Goal: Task Accomplishment & Management: Manage account settings

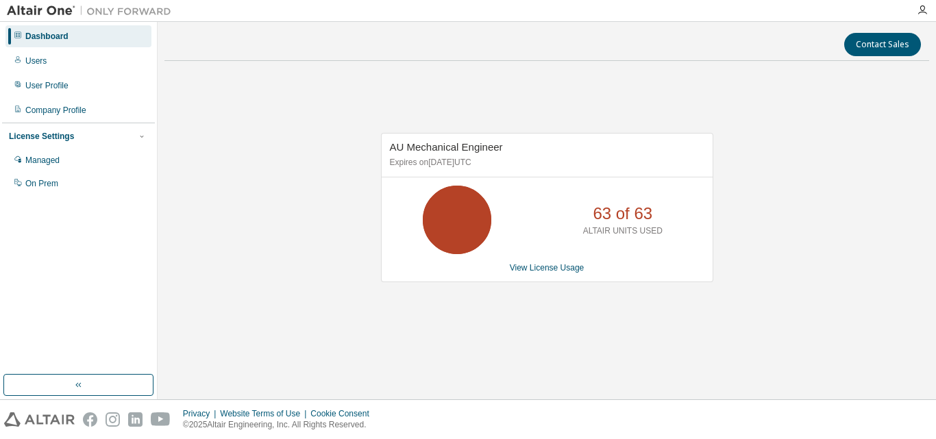
click at [524, 274] on div "AU Mechanical Engineer Expires on December 25, 2025 UTC 63 of 63 ALTAIR UNITS U…" at bounding box center [547, 207] width 332 height 149
click at [541, 269] on link "View License Usage" at bounding box center [547, 268] width 75 height 10
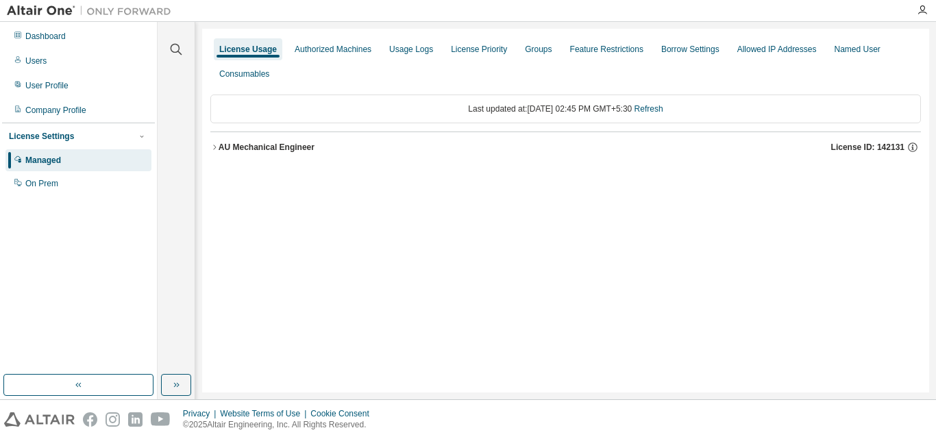
click at [286, 149] on div "AU Mechanical Engineer" at bounding box center [267, 147] width 96 height 11
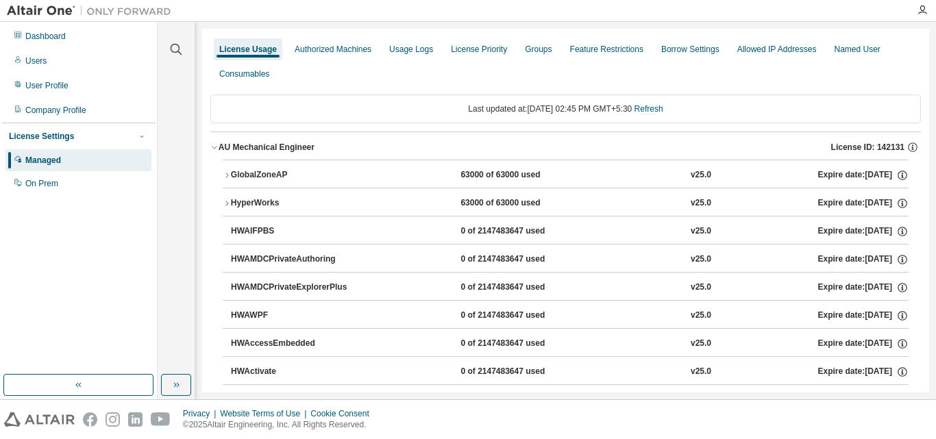
click at [346, 175] on div "GlobalZoneAP" at bounding box center [292, 175] width 123 height 12
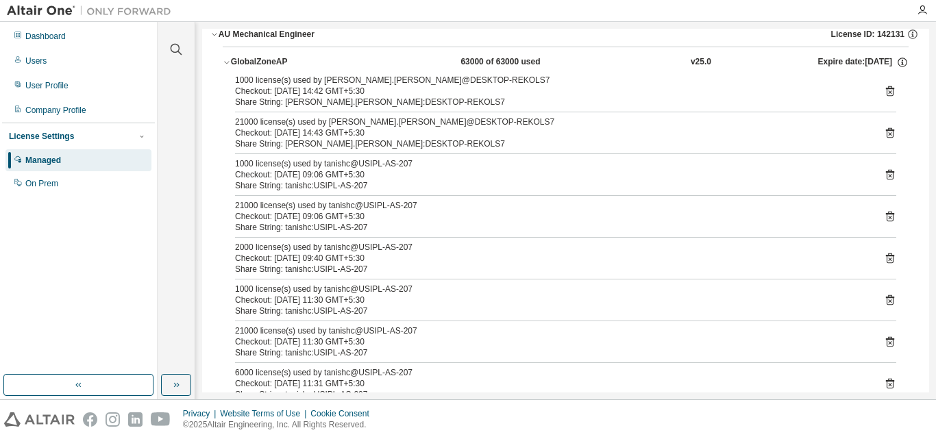
scroll to position [113, 0]
click at [886, 89] on icon at bounding box center [890, 91] width 8 height 10
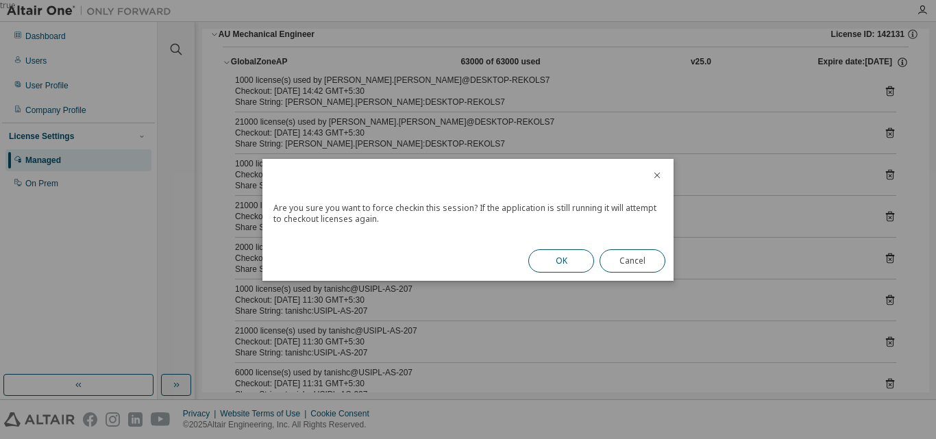
click at [563, 249] on button "OK" at bounding box center [561, 260] width 66 height 23
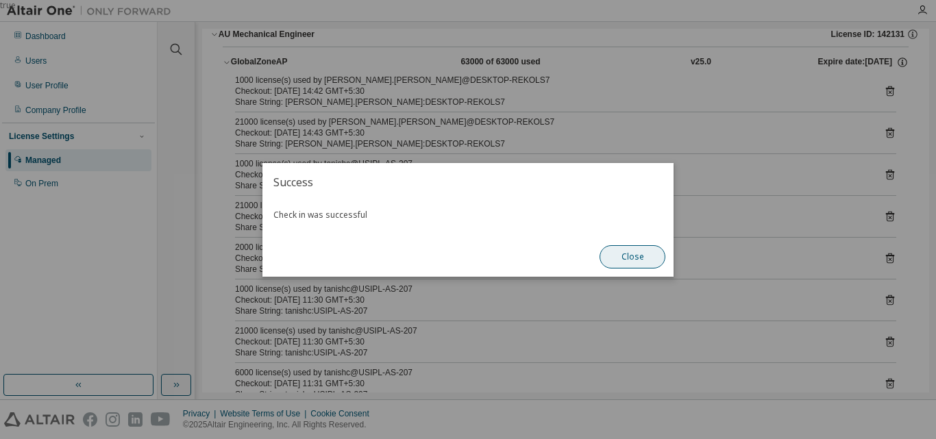
click at [641, 250] on button "Close" at bounding box center [632, 256] width 66 height 23
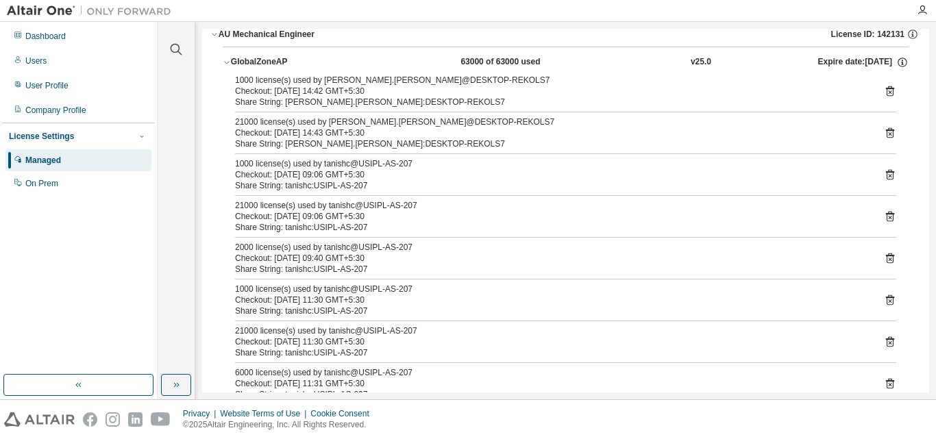
click at [884, 88] on icon at bounding box center [890, 91] width 12 height 12
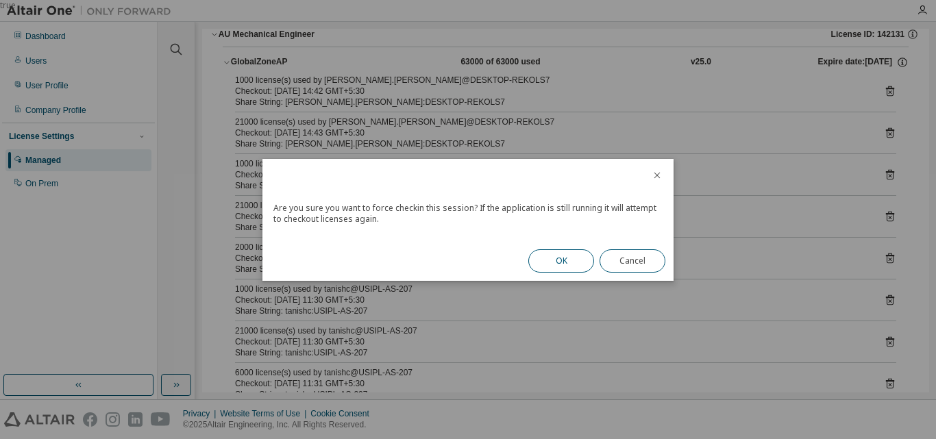
click at [573, 261] on button "OK" at bounding box center [561, 260] width 66 height 23
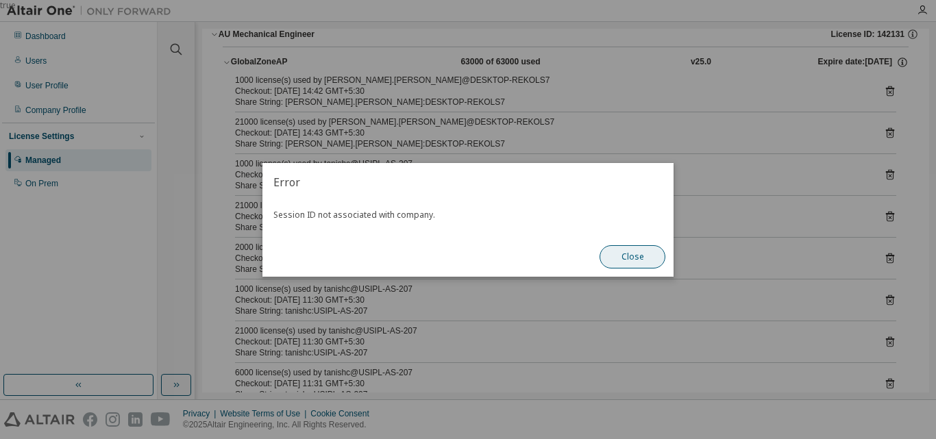
click at [636, 263] on button "Close" at bounding box center [632, 256] width 66 height 23
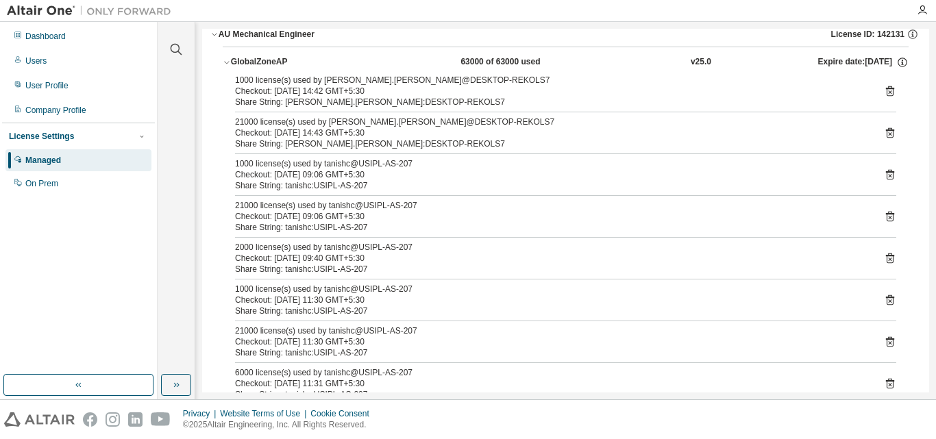
click at [884, 97] on icon at bounding box center [890, 91] width 12 height 12
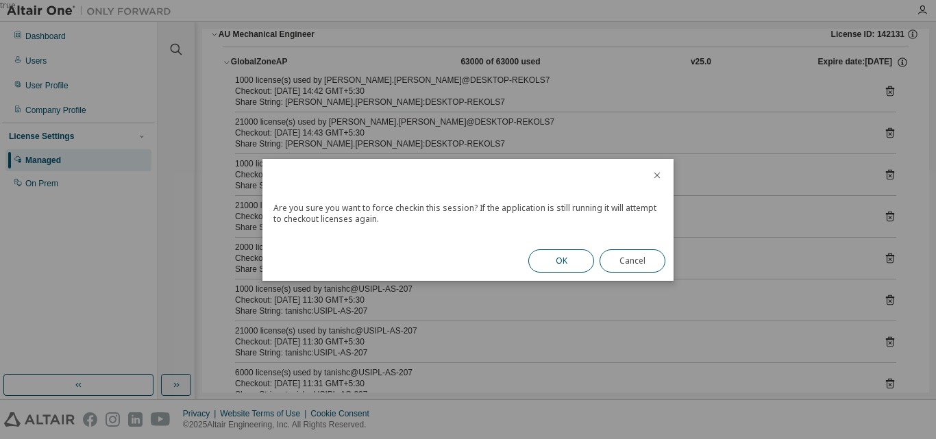
click at [554, 260] on button "OK" at bounding box center [561, 260] width 66 height 23
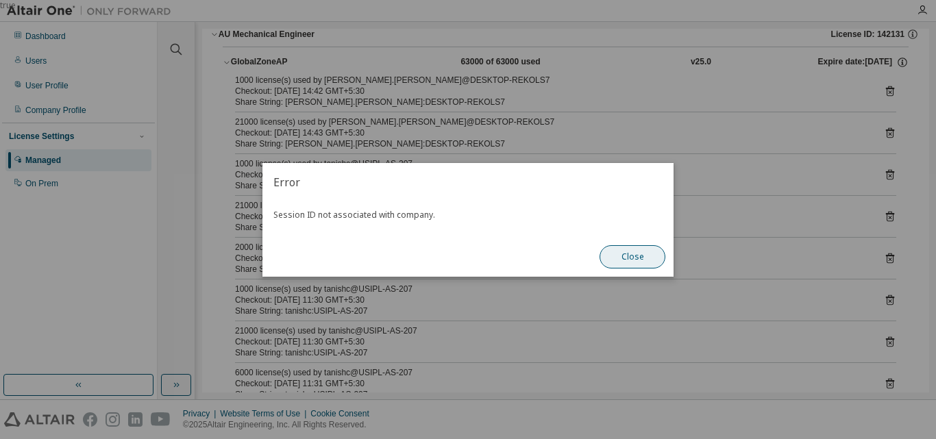
click at [623, 256] on button "Close" at bounding box center [632, 256] width 66 height 23
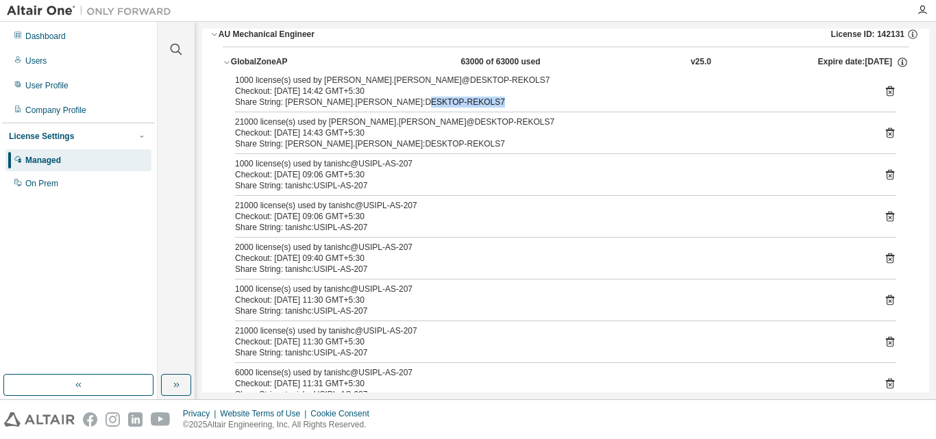
drag, startPoint x: 876, startPoint y: 95, endPoint x: 888, endPoint y: 88, distance: 14.1
click at [888, 88] on div "1000 license(s) used by amarjit.singh@DESKTOP-REKOLS7 Checkout: 2025-08-13 14:4…" at bounding box center [565, 91] width 661 height 33
click at [888, 88] on icon at bounding box center [890, 91] width 12 height 12
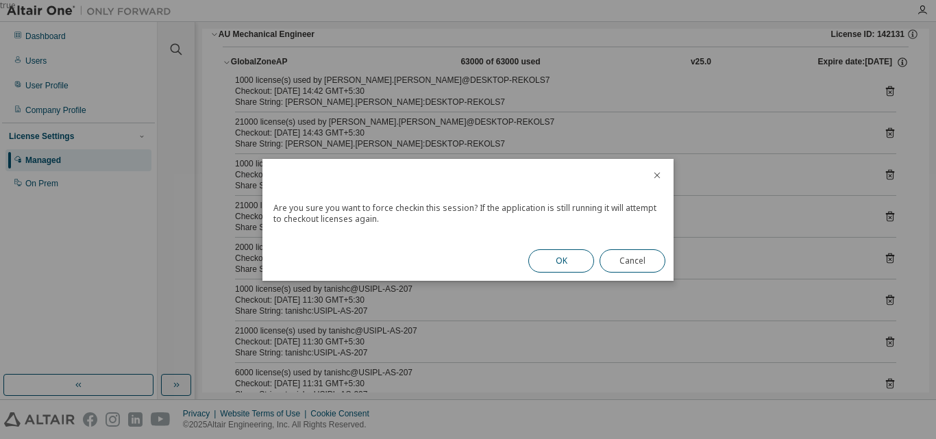
click at [558, 260] on button "OK" at bounding box center [561, 260] width 66 height 23
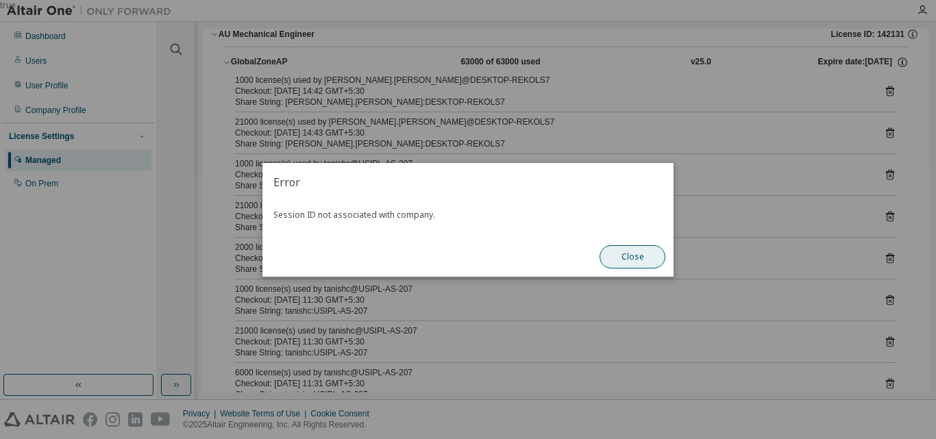
click at [632, 251] on button "Close" at bounding box center [632, 256] width 66 height 23
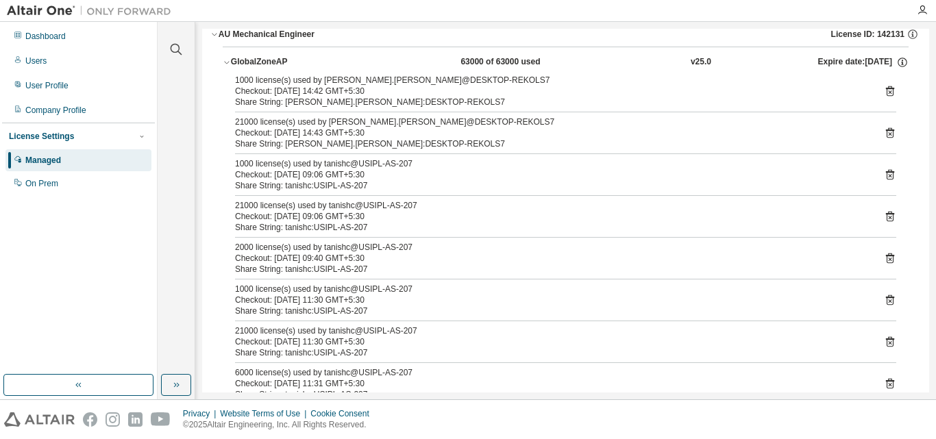
click at [885, 134] on icon at bounding box center [890, 133] width 12 height 12
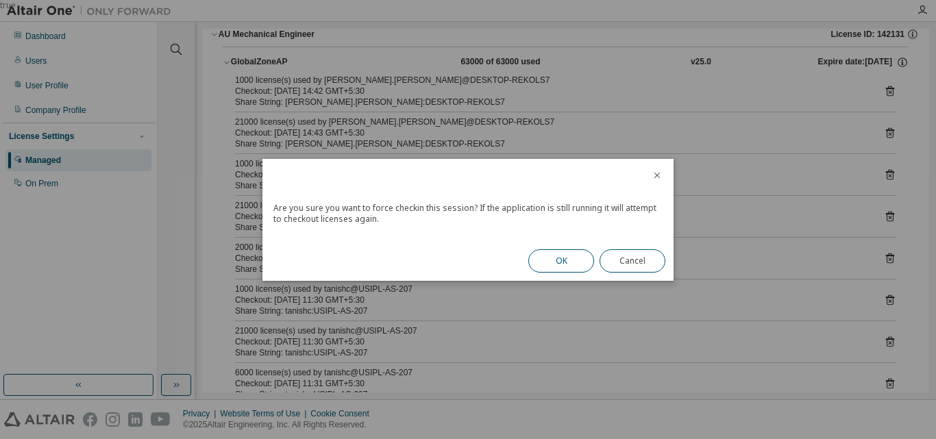
click at [547, 261] on button "OK" at bounding box center [561, 260] width 66 height 23
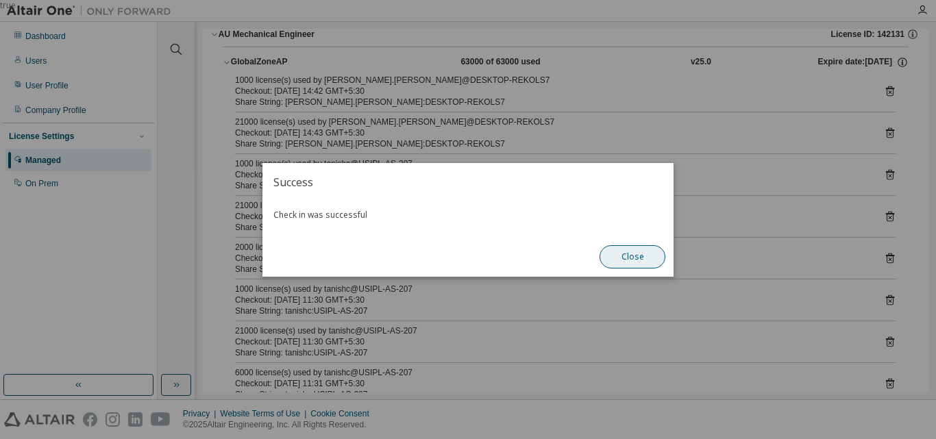
click at [635, 260] on button "Close" at bounding box center [632, 256] width 66 height 23
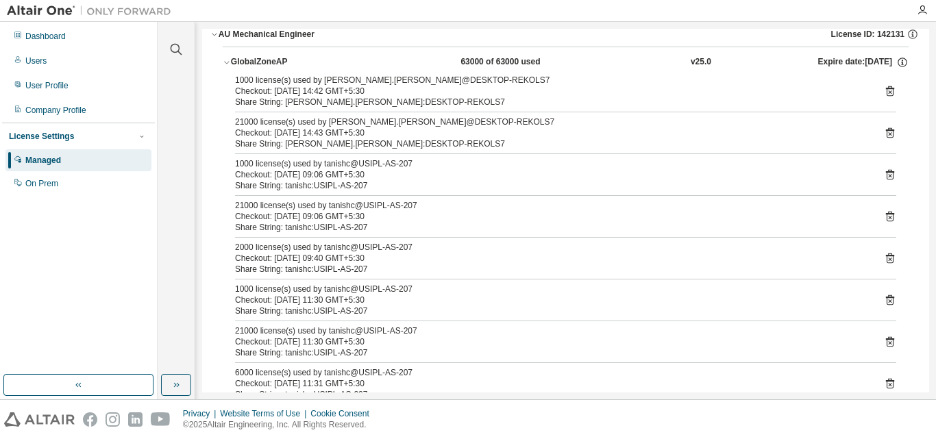
click at [886, 131] on icon at bounding box center [890, 133] width 8 height 10
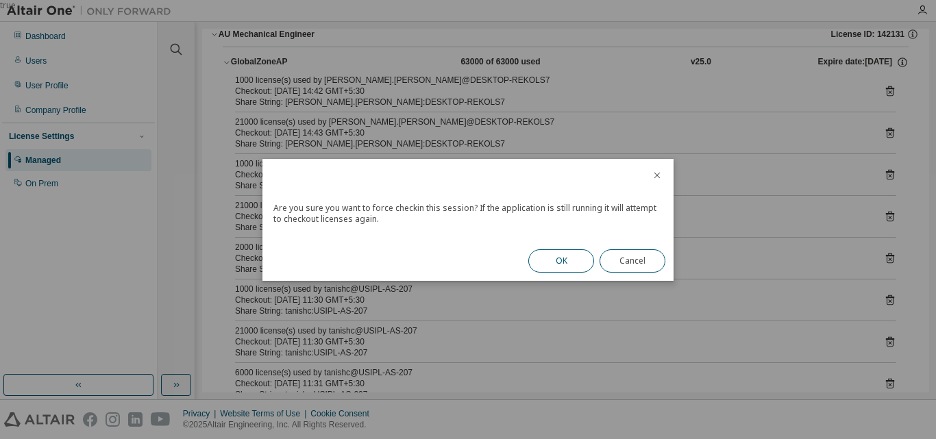
click at [552, 262] on button "OK" at bounding box center [561, 260] width 66 height 23
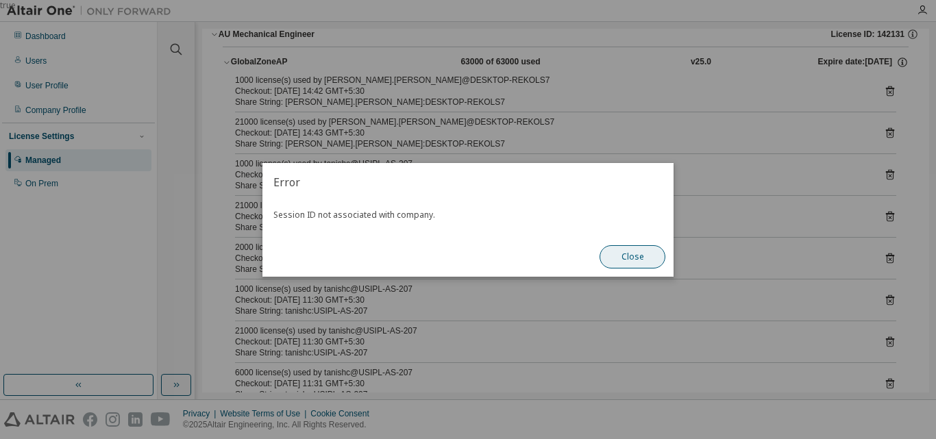
click at [653, 251] on button "Close" at bounding box center [632, 256] width 66 height 23
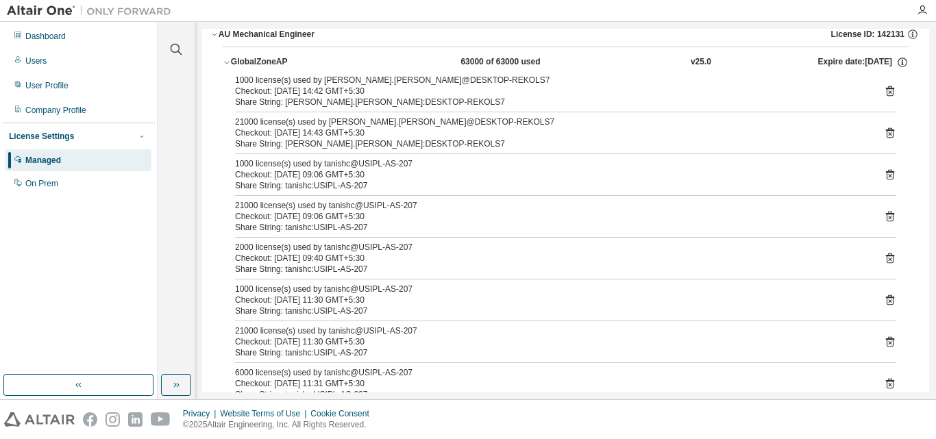
click at [884, 90] on icon at bounding box center [890, 91] width 12 height 12
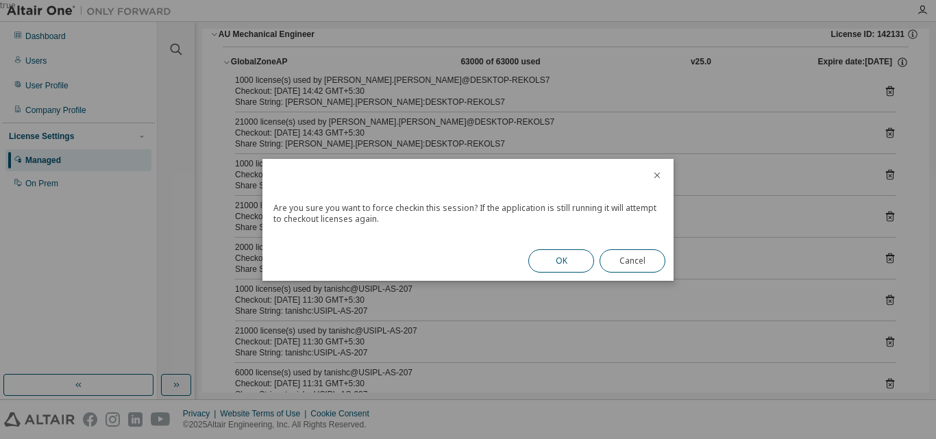
click at [560, 265] on button "OK" at bounding box center [561, 260] width 66 height 23
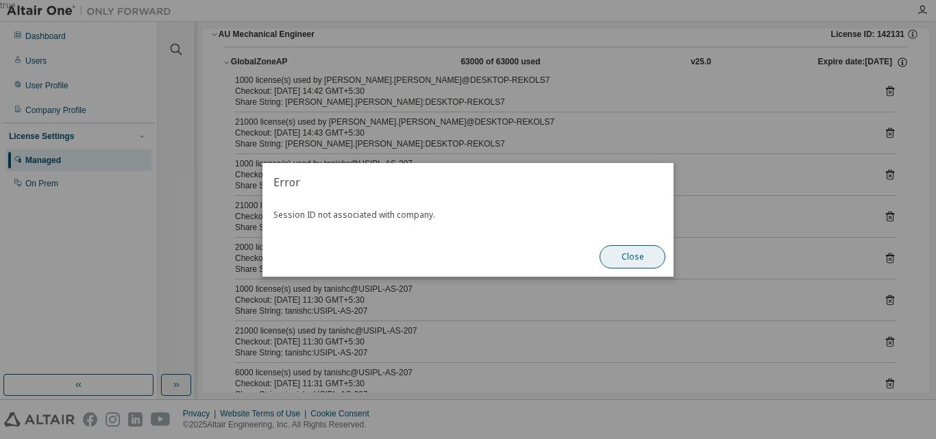
click at [618, 256] on button "Close" at bounding box center [632, 256] width 66 height 23
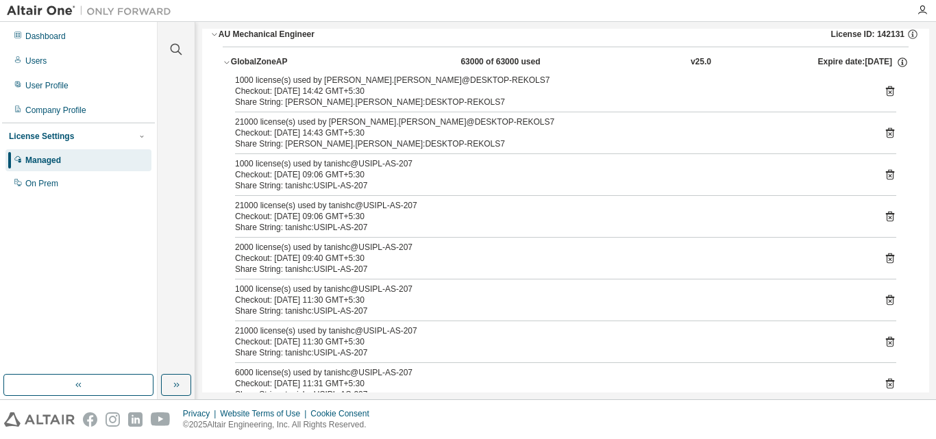
click at [884, 136] on icon at bounding box center [890, 133] width 12 height 12
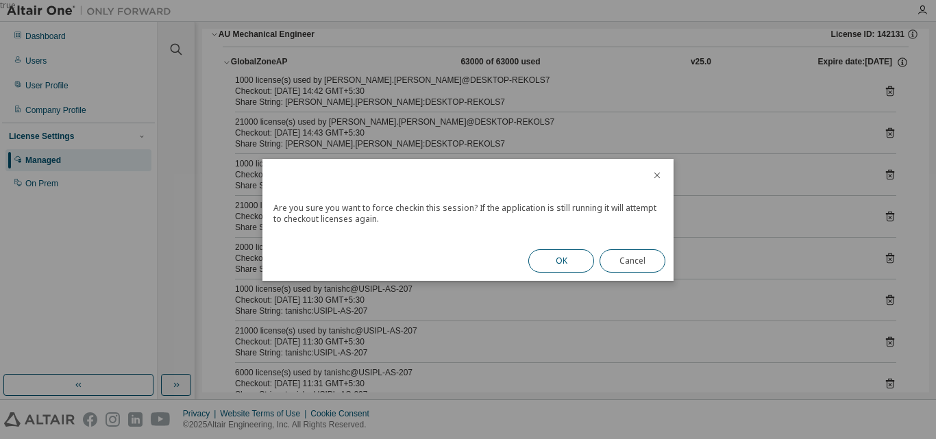
click at [562, 262] on button "OK" at bounding box center [561, 260] width 66 height 23
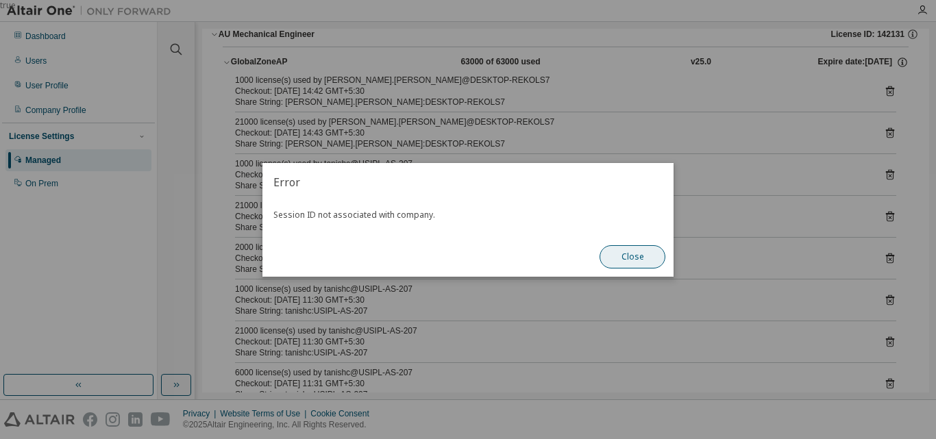
click at [629, 256] on button "Close" at bounding box center [632, 256] width 66 height 23
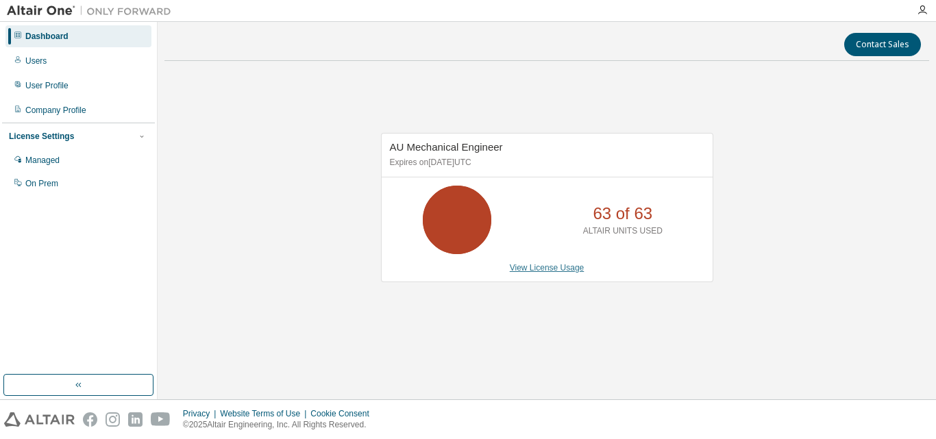
click at [541, 271] on link "View License Usage" at bounding box center [547, 268] width 75 height 10
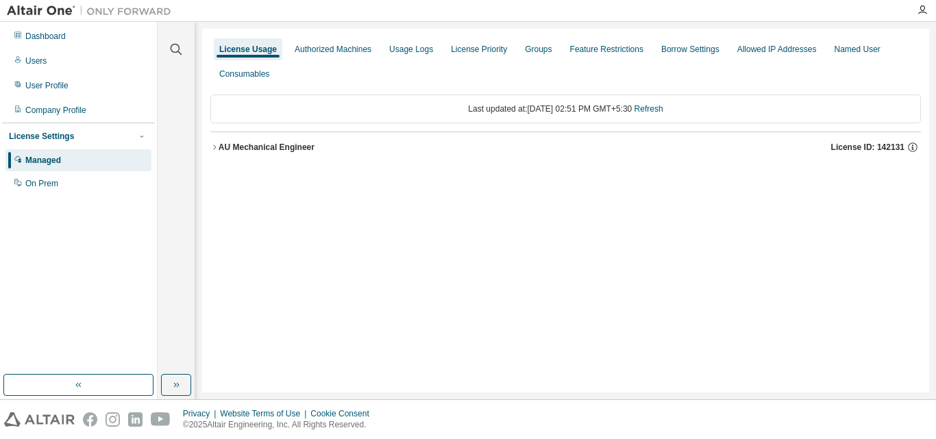
click at [285, 145] on div "AU Mechanical Engineer" at bounding box center [267, 147] width 96 height 11
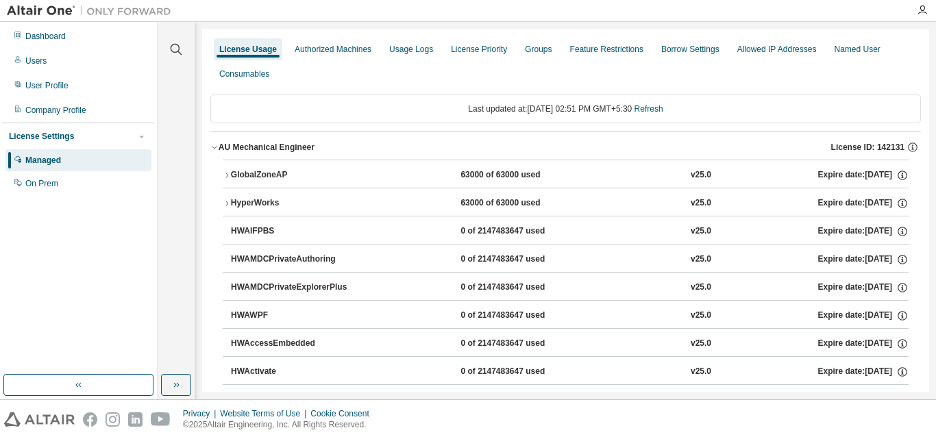
click at [330, 182] on button "GlobalZoneAP 63000 of 63000 used v25.0 Expire date: 2025-12-25" at bounding box center [566, 175] width 686 height 30
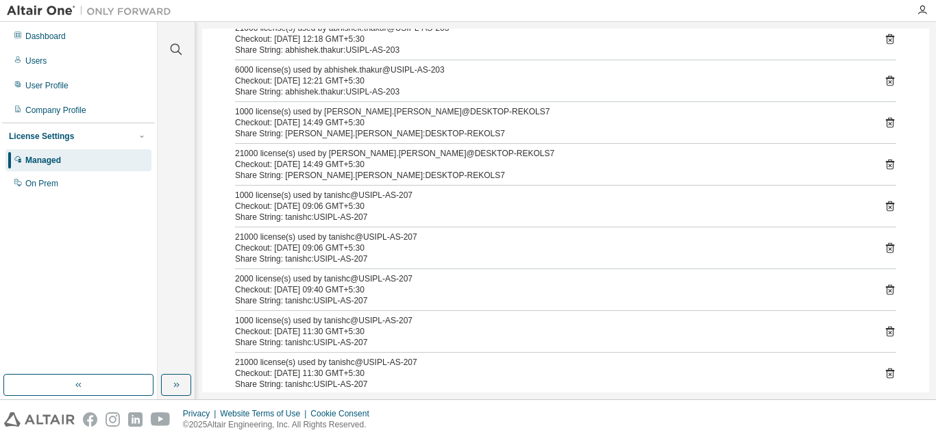
scroll to position [290, 0]
click at [884, 166] on icon at bounding box center [890, 165] width 12 height 12
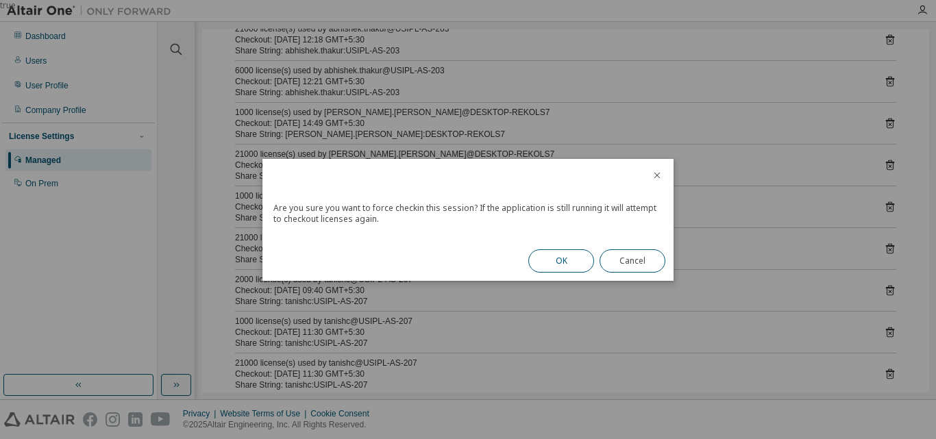
click at [551, 262] on button "OK" at bounding box center [561, 260] width 66 height 23
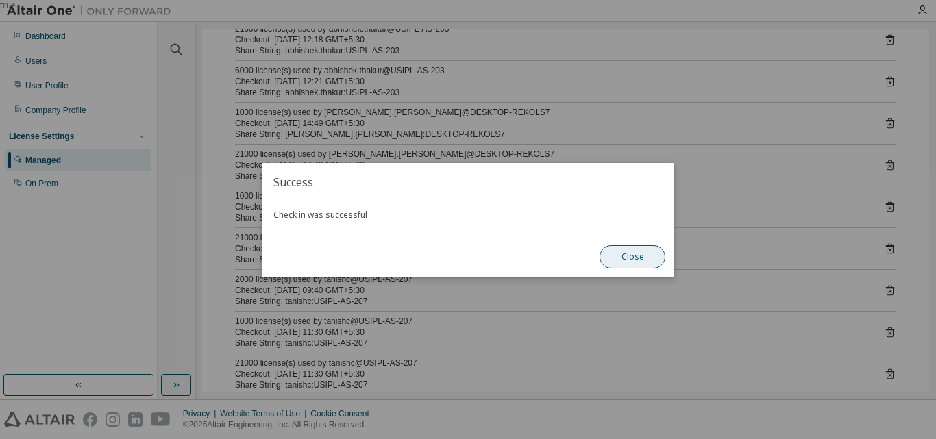
click at [644, 256] on button "Close" at bounding box center [632, 256] width 66 height 23
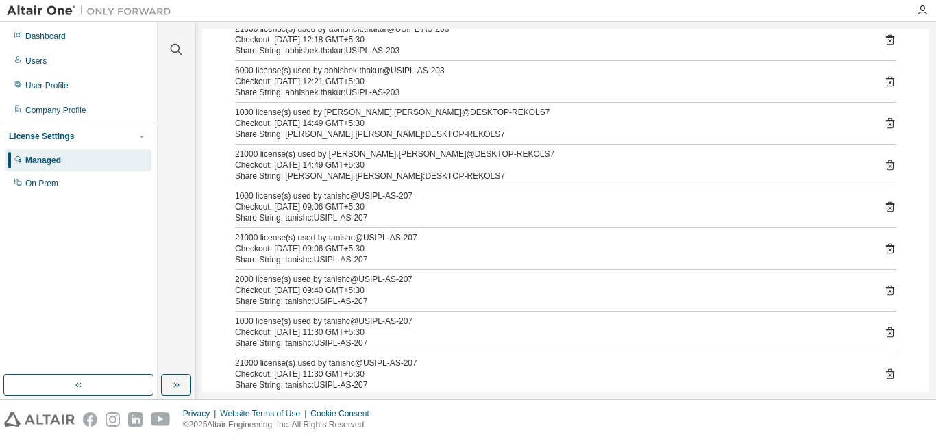
click at [884, 126] on icon at bounding box center [890, 123] width 12 height 12
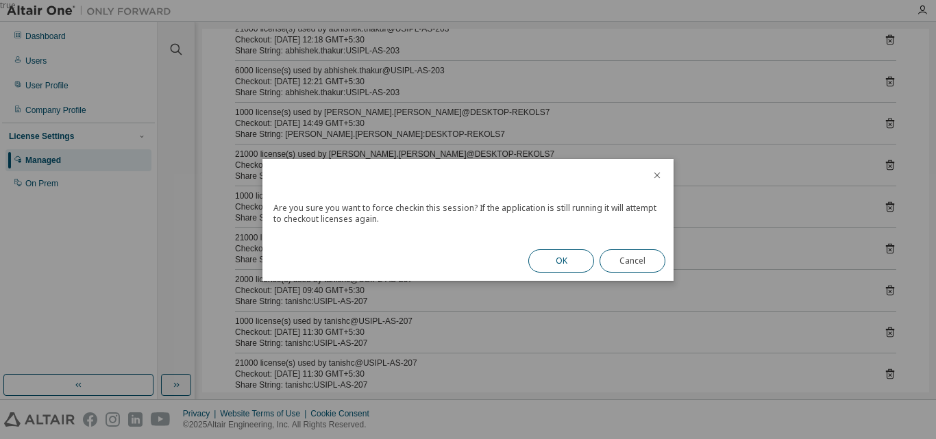
click at [554, 264] on button "OK" at bounding box center [561, 260] width 66 height 23
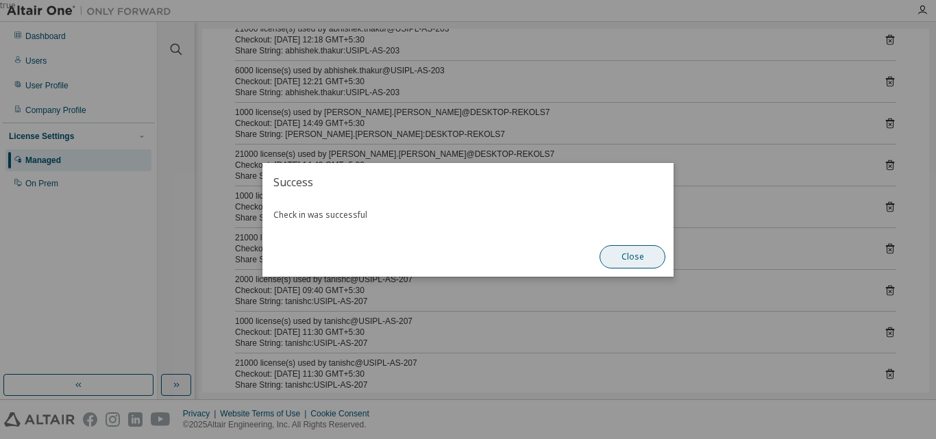
click at [661, 261] on button "Close" at bounding box center [632, 256] width 66 height 23
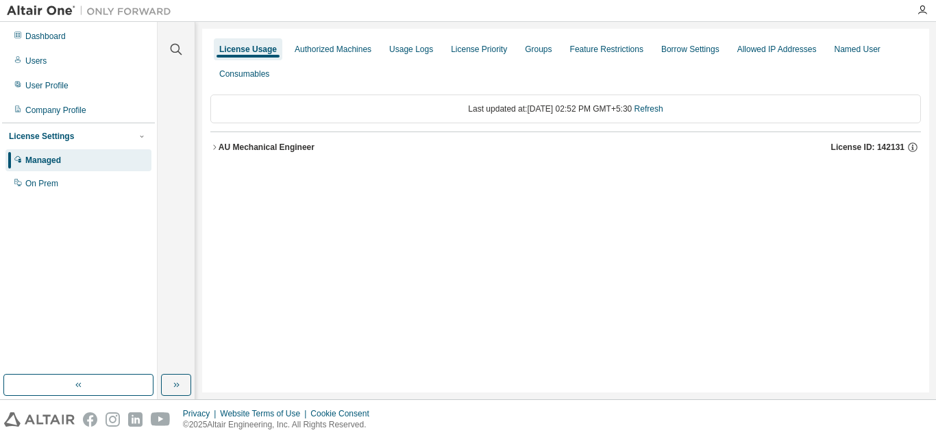
click at [265, 145] on div "AU Mechanical Engineer" at bounding box center [267, 147] width 96 height 11
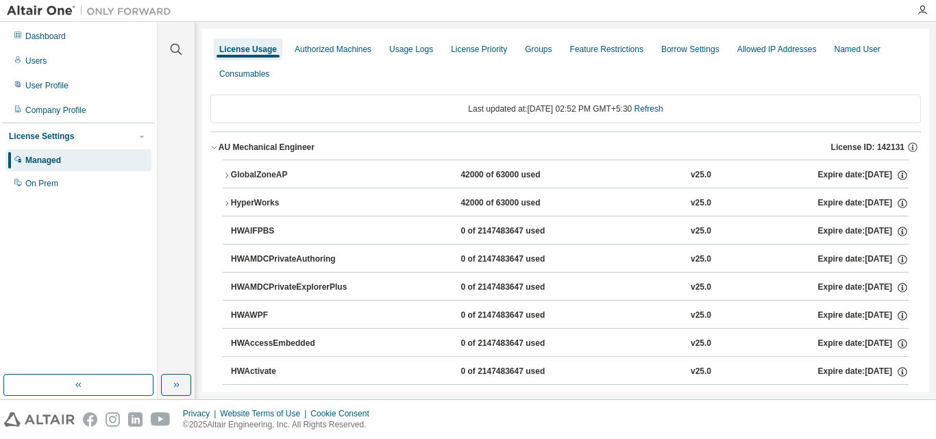
click at [310, 175] on div "GlobalZoneAP" at bounding box center [292, 175] width 123 height 12
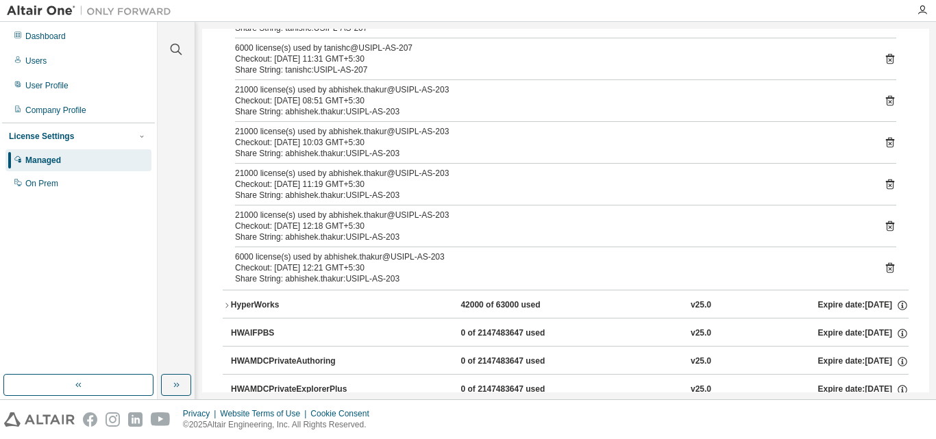
scroll to position [355, 0]
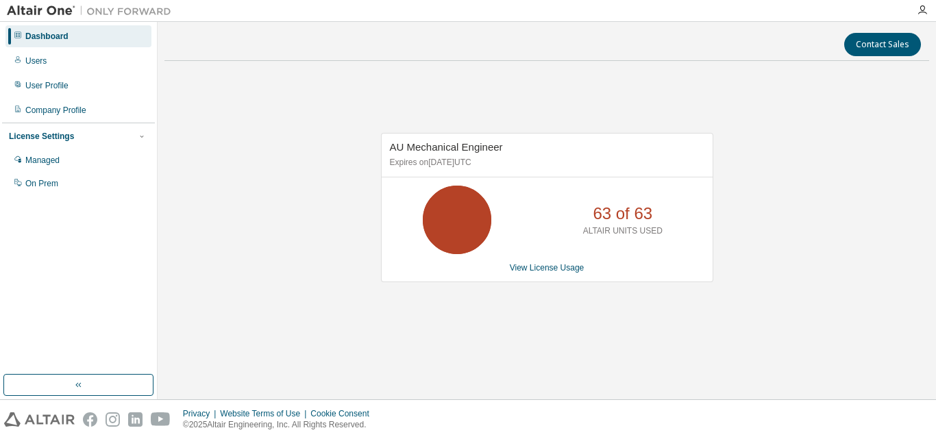
click at [539, 260] on div "AU Mechanical Engineer Expires on [DATE] UTC 63 of 63 ALTAIR UNITS USED View Li…" at bounding box center [547, 207] width 332 height 149
click at [541, 268] on link "View License Usage" at bounding box center [547, 268] width 75 height 10
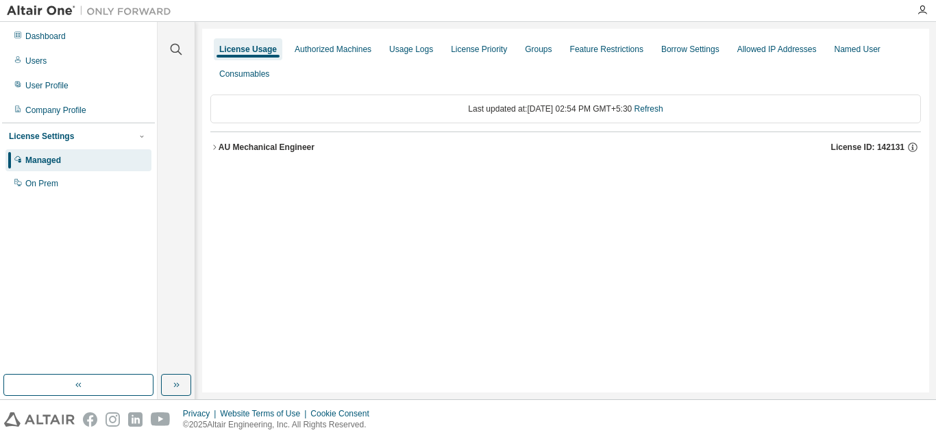
click at [282, 143] on div "AU Mechanical Engineer" at bounding box center [267, 147] width 96 height 11
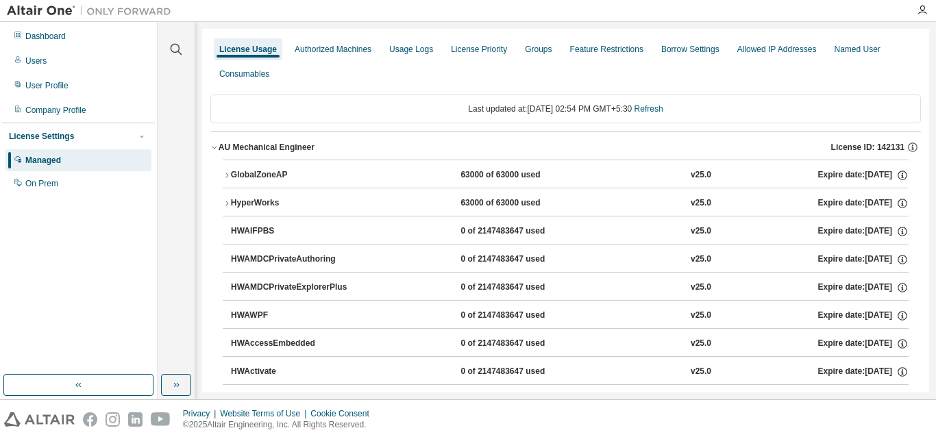
click at [269, 166] on button "GlobalZoneAP 63000 of 63000 used v25.0 Expire date: [DATE]" at bounding box center [566, 175] width 686 height 30
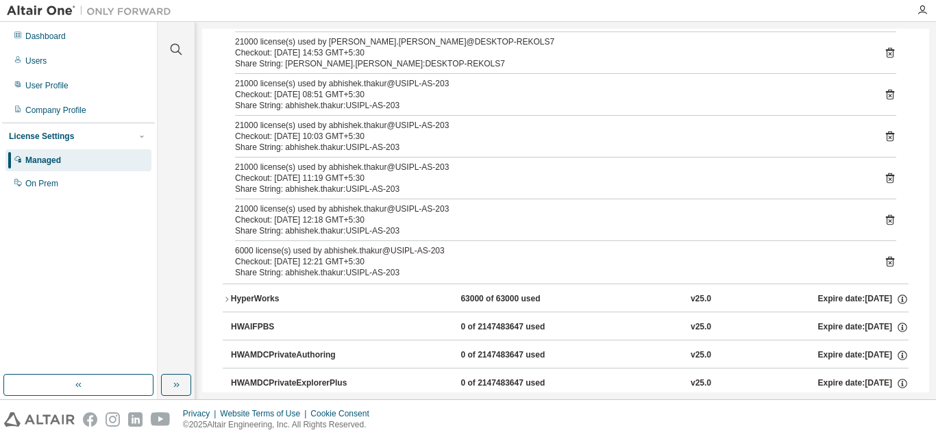
scroll to position [445, 0]
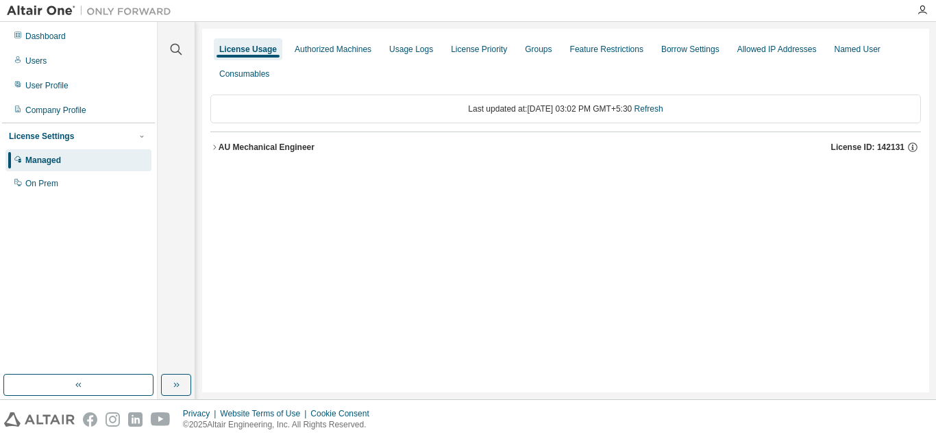
click at [224, 151] on div "AU Mechanical Engineer" at bounding box center [267, 147] width 96 height 11
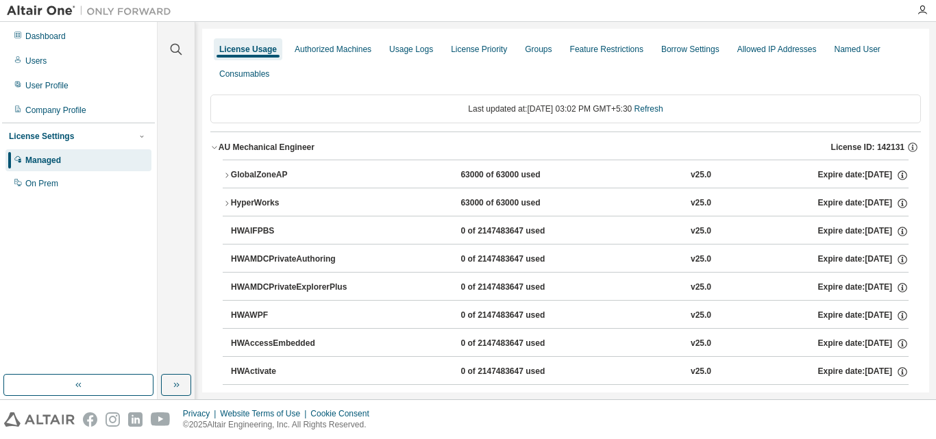
click at [240, 175] on div "GlobalZoneAP" at bounding box center [292, 175] width 123 height 12
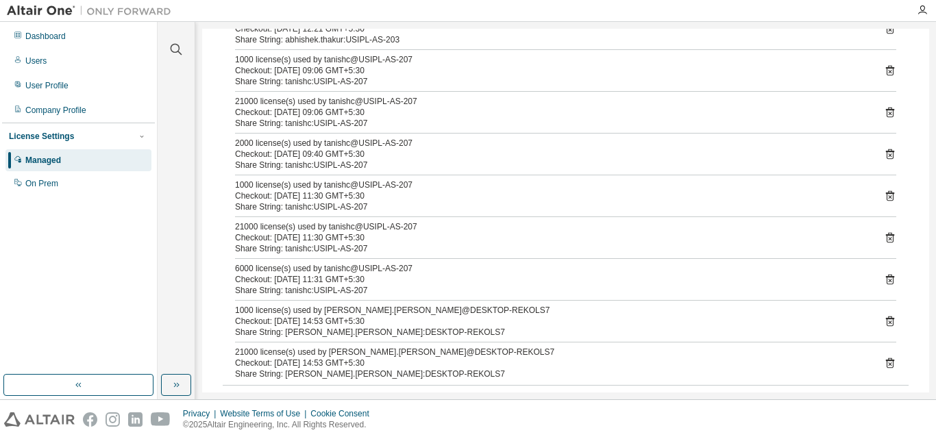
scroll to position [345, 0]
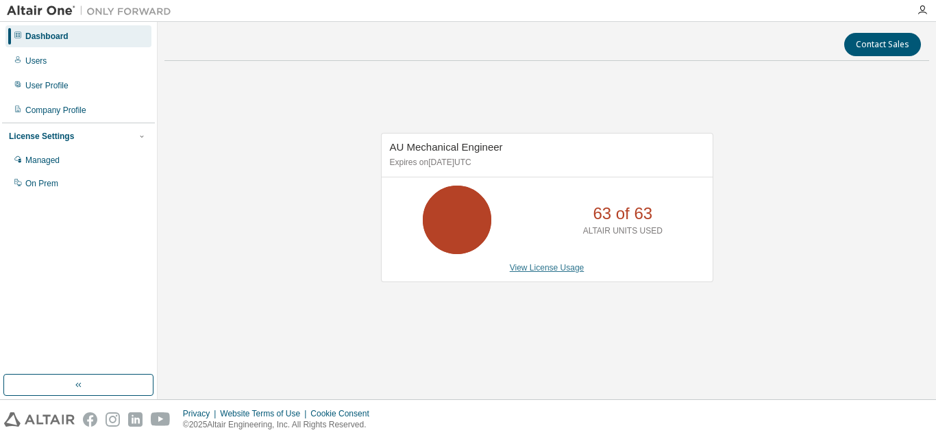
click at [539, 269] on link "View License Usage" at bounding box center [547, 268] width 75 height 10
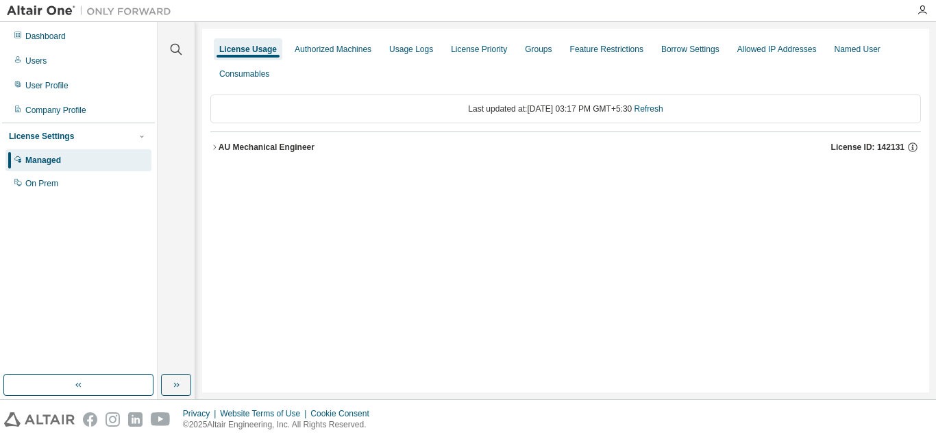
click at [232, 138] on button "AU Mechanical Engineer License ID: 142131" at bounding box center [565, 147] width 710 height 30
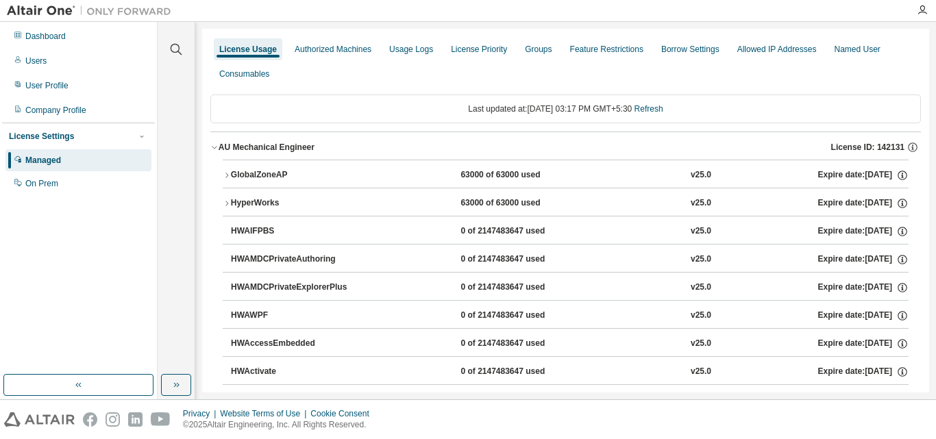
click at [270, 170] on div "GlobalZoneAP" at bounding box center [292, 175] width 123 height 12
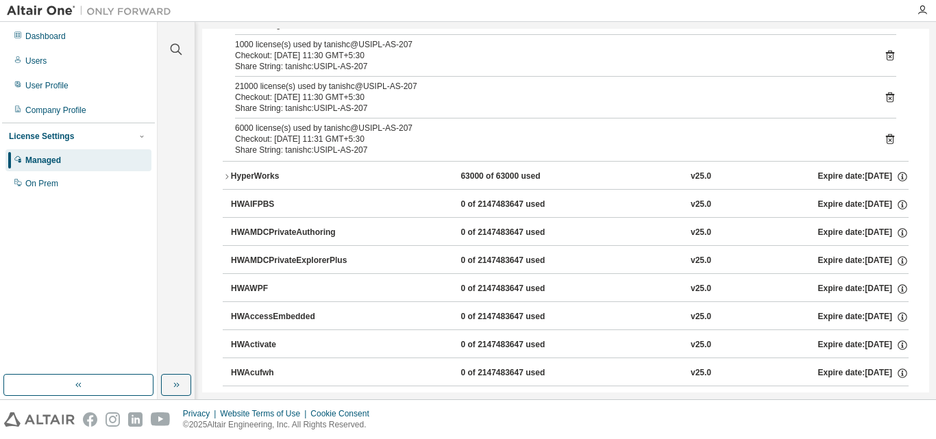
scroll to position [733, 0]
click at [239, 183] on div "HyperWorks" at bounding box center [292, 177] width 123 height 12
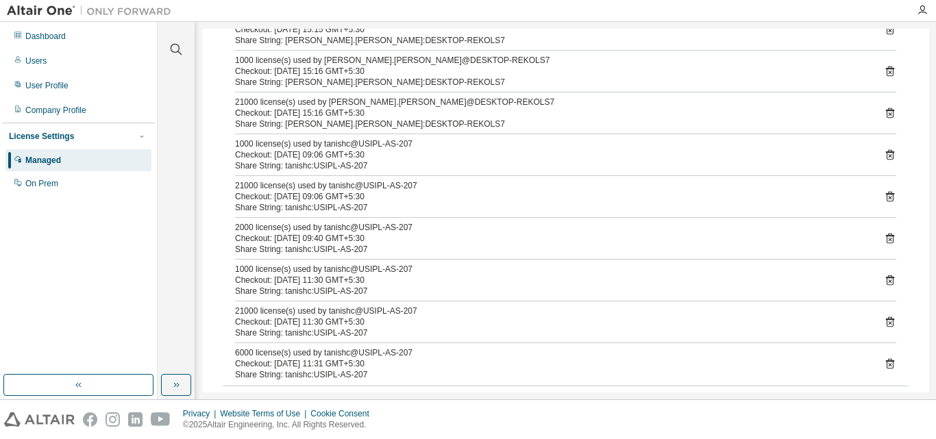
scroll to position [445, 0]
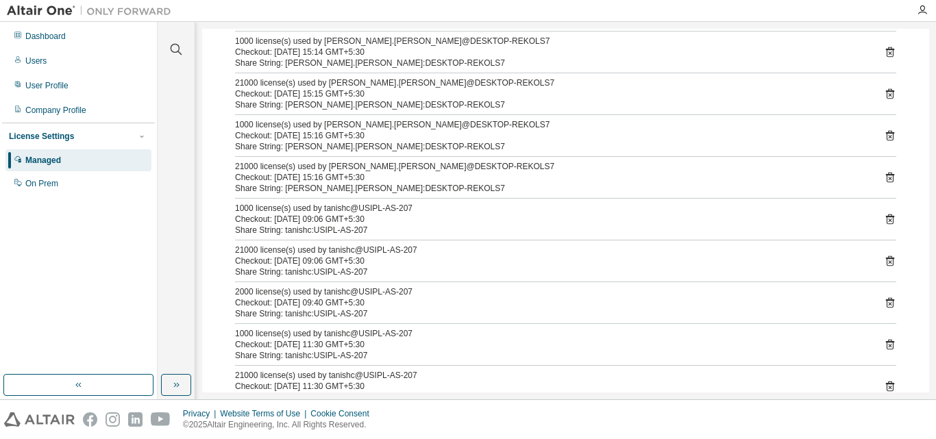
click at [884, 141] on icon at bounding box center [890, 135] width 12 height 12
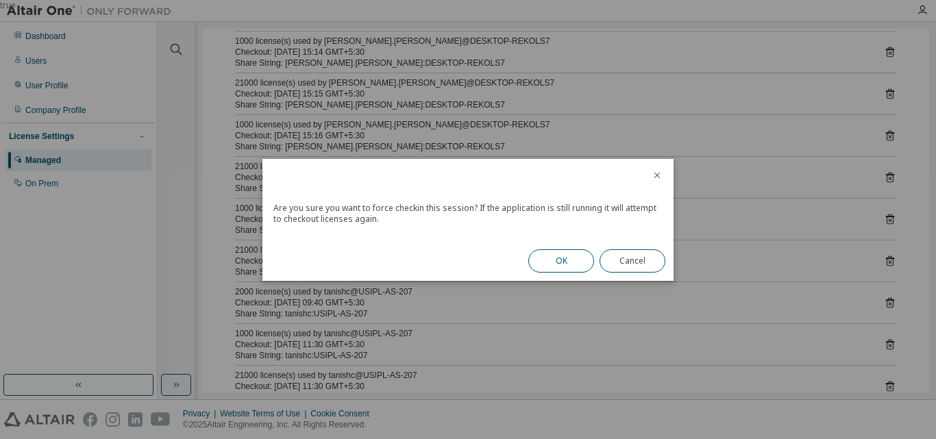
click at [567, 269] on button "OK" at bounding box center [561, 260] width 66 height 23
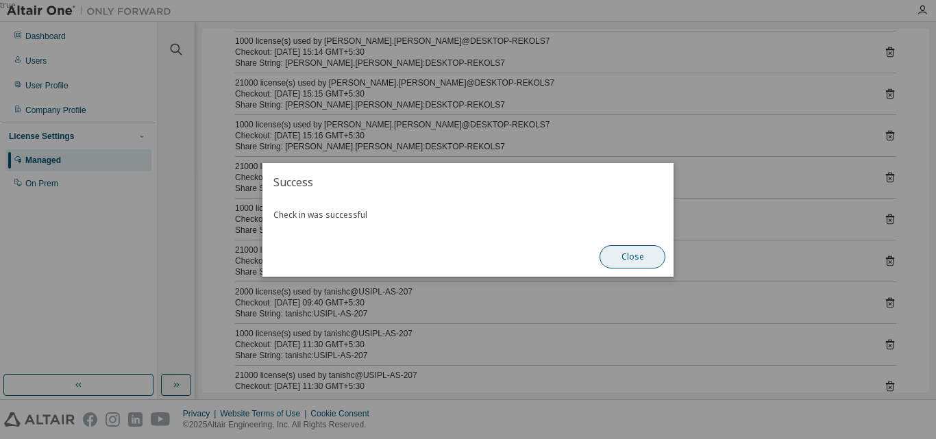
click at [622, 250] on button "Close" at bounding box center [632, 256] width 66 height 23
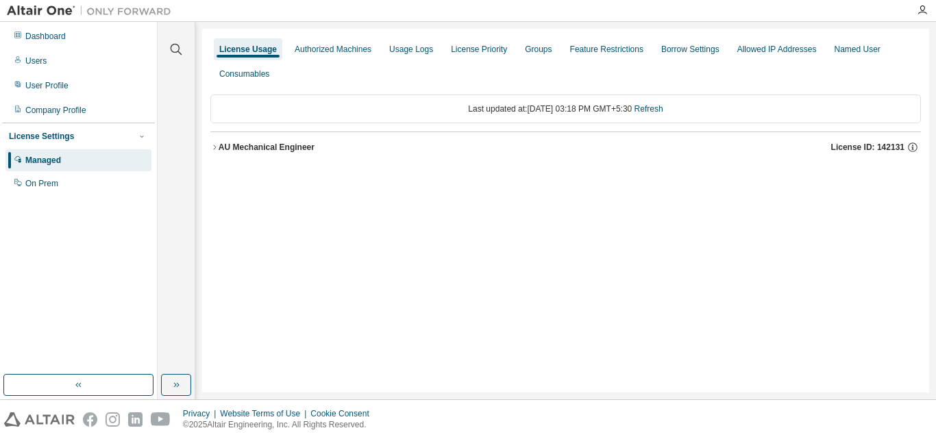
click at [298, 147] on div "AU Mechanical Engineer" at bounding box center [267, 147] width 96 height 11
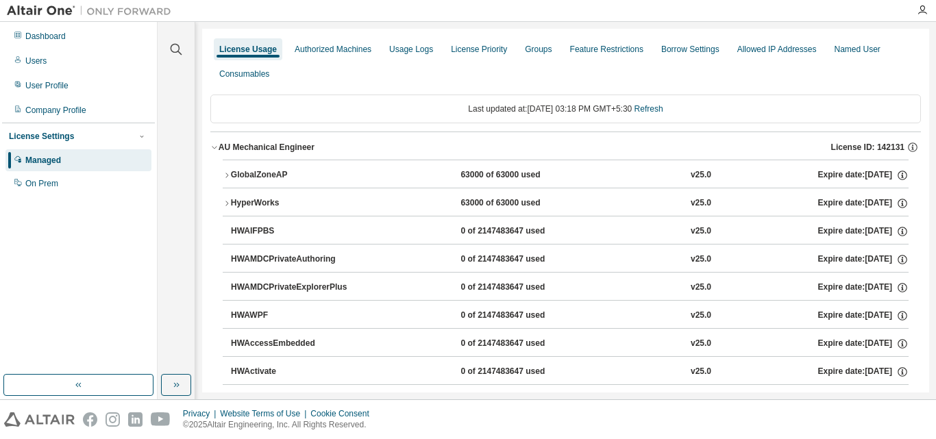
click at [269, 161] on button "GlobalZoneAP 63000 of 63000 used v25.0 Expire date: [DATE]" at bounding box center [566, 175] width 686 height 30
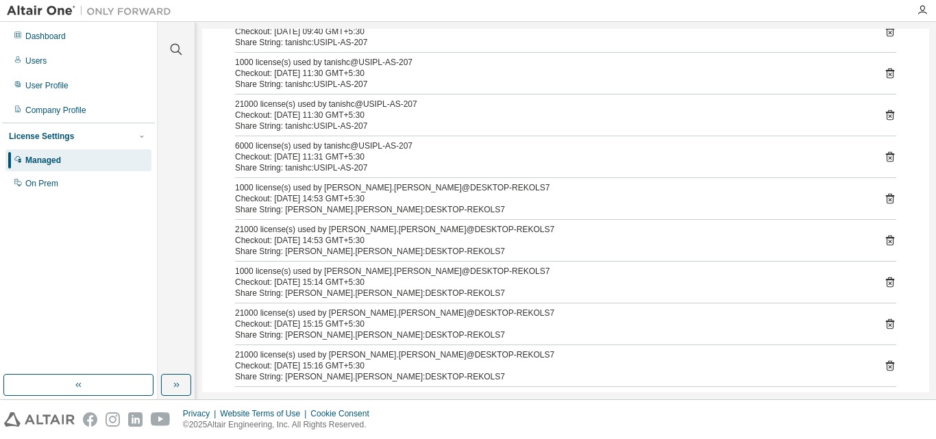
scroll to position [252, 0]
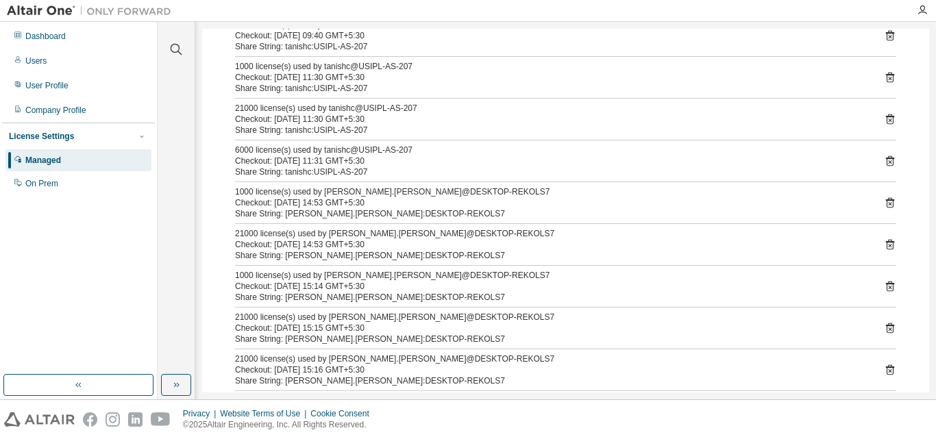
click at [886, 202] on icon at bounding box center [890, 203] width 8 height 10
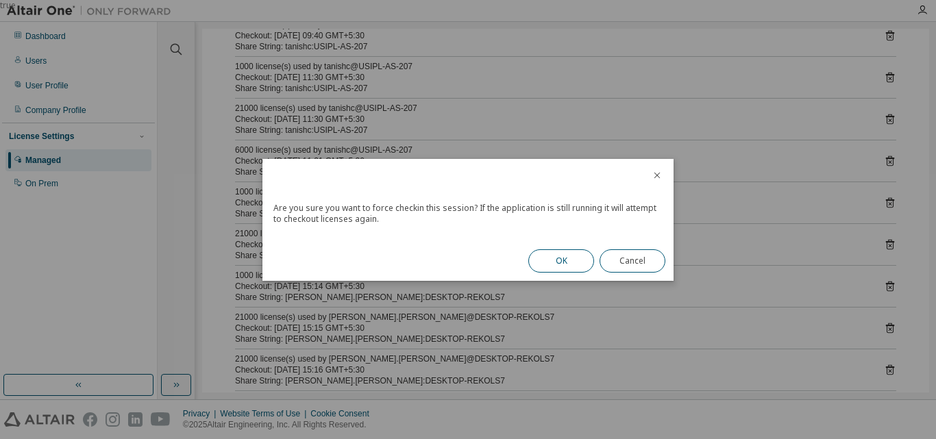
drag, startPoint x: 575, startPoint y: 262, endPoint x: 562, endPoint y: 256, distance: 14.7
click at [562, 256] on button "OK" at bounding box center [561, 260] width 66 height 23
click at [562, 256] on div "OK Cancel" at bounding box center [596, 261] width 153 height 40
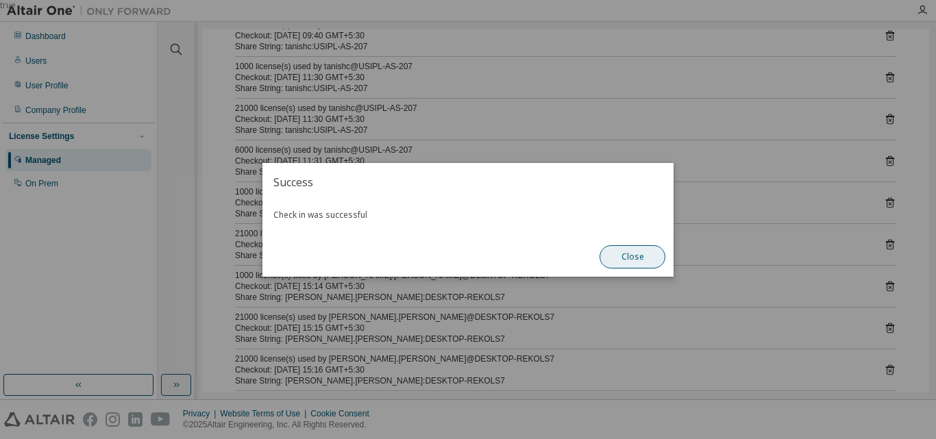
click at [634, 257] on button "Close" at bounding box center [632, 256] width 66 height 23
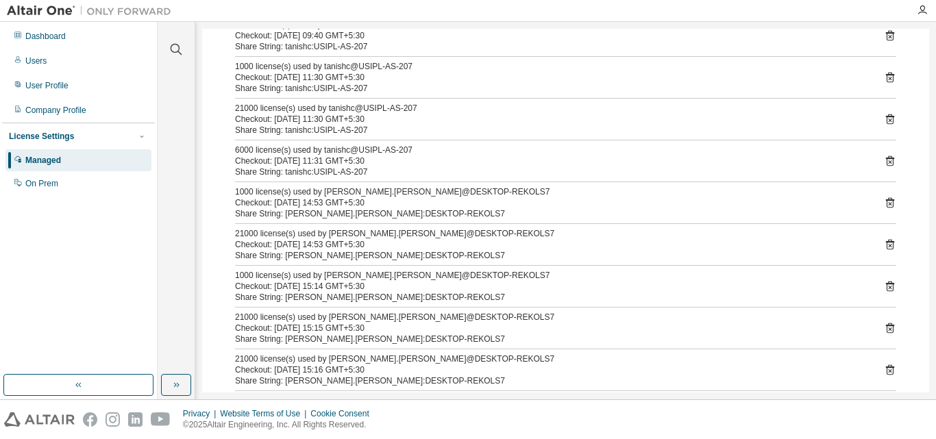
click at [888, 246] on icon at bounding box center [889, 245] width 3 height 3
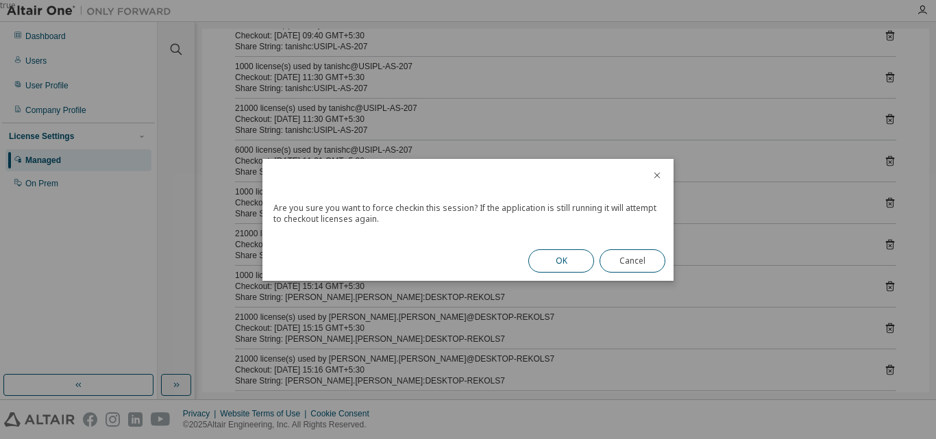
click at [571, 262] on button "OK" at bounding box center [561, 260] width 66 height 23
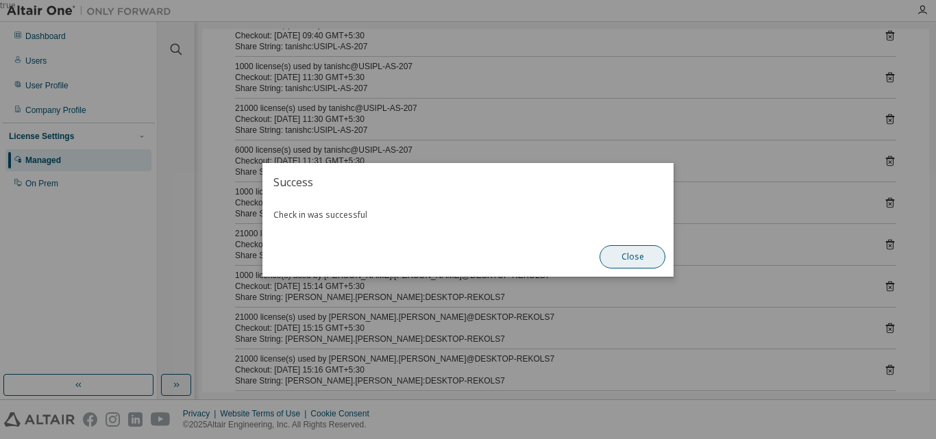
click at [620, 261] on button "Close" at bounding box center [632, 256] width 66 height 23
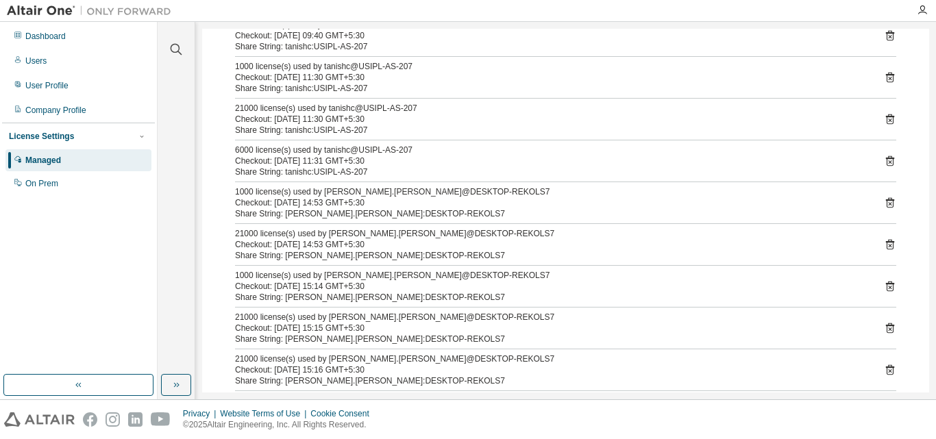
click at [886, 286] on icon at bounding box center [890, 287] width 8 height 10
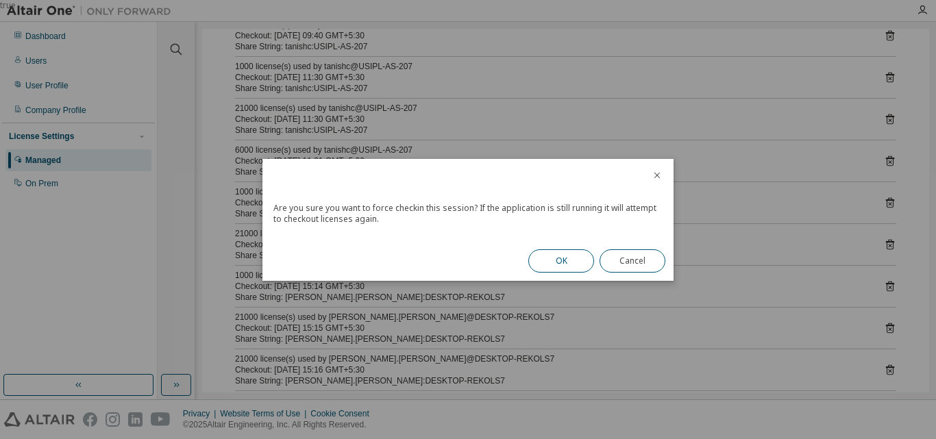
click at [576, 260] on button "OK" at bounding box center [561, 260] width 66 height 23
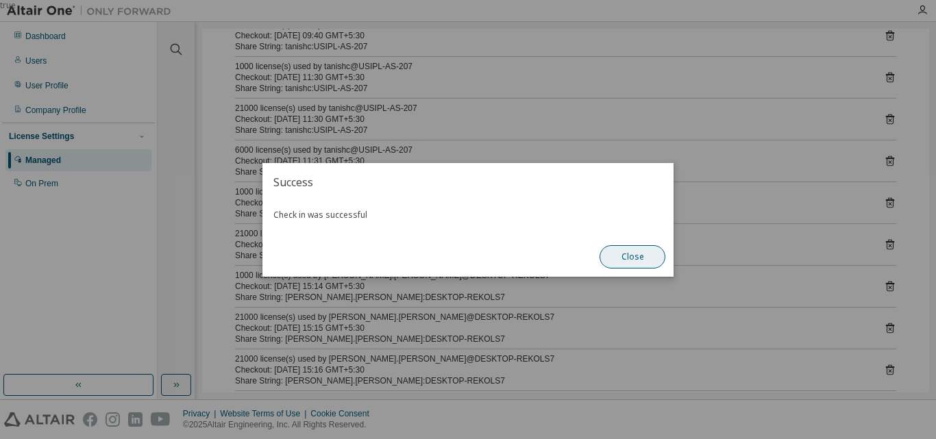
click at [628, 263] on button "Close" at bounding box center [632, 256] width 66 height 23
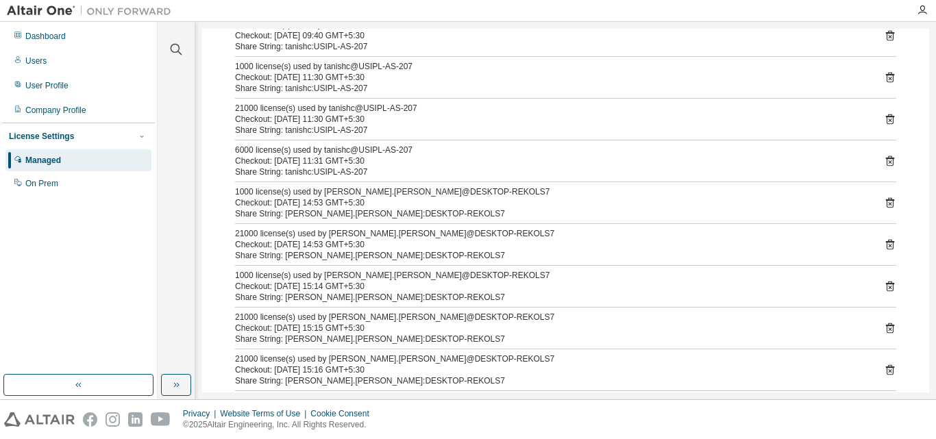
click at [888, 287] on icon at bounding box center [889, 287] width 3 height 3
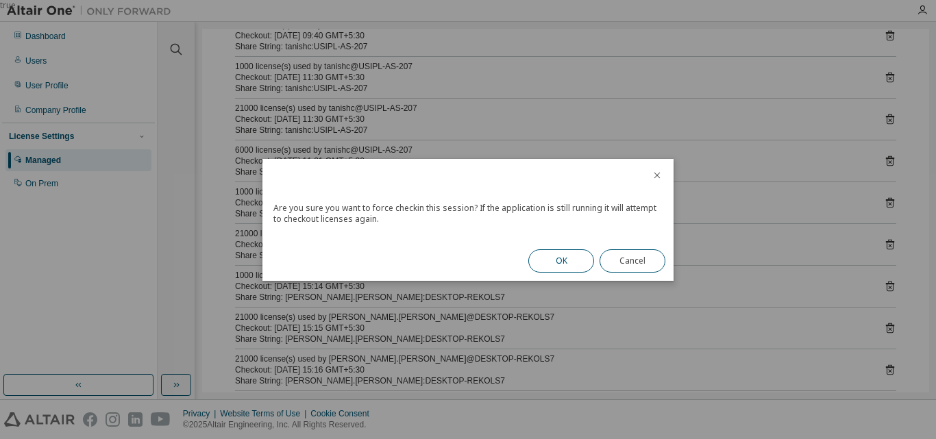
click at [552, 260] on button "OK" at bounding box center [561, 260] width 66 height 23
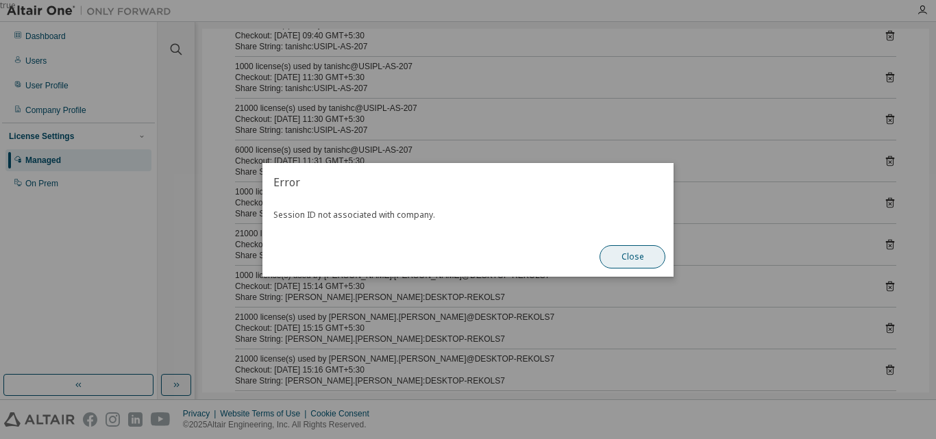
click at [634, 254] on button "Close" at bounding box center [632, 256] width 66 height 23
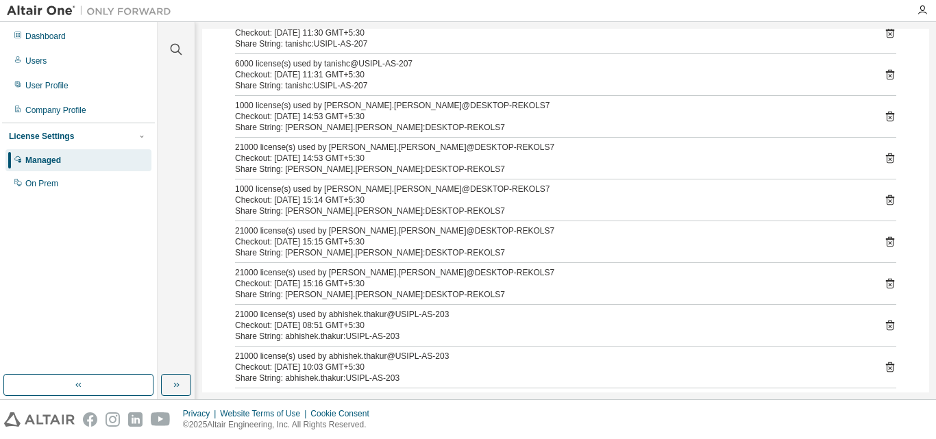
scroll to position [339, 0]
click at [886, 280] on icon at bounding box center [890, 283] width 8 height 10
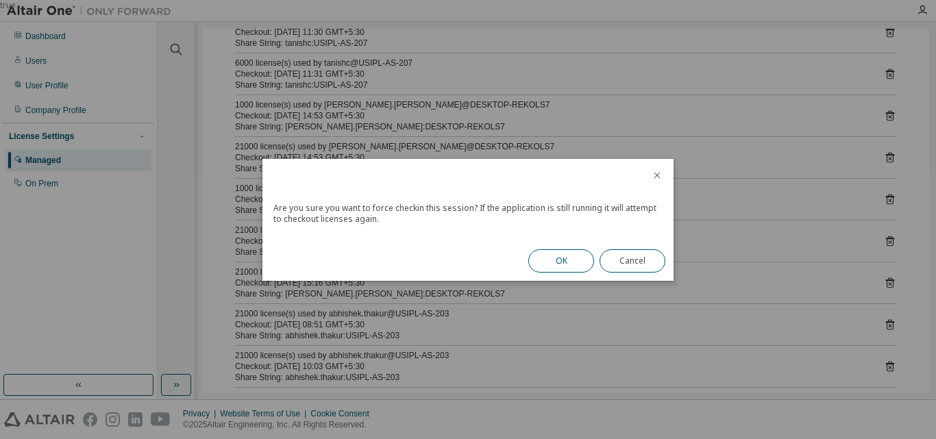
click at [569, 258] on button "OK" at bounding box center [561, 260] width 66 height 23
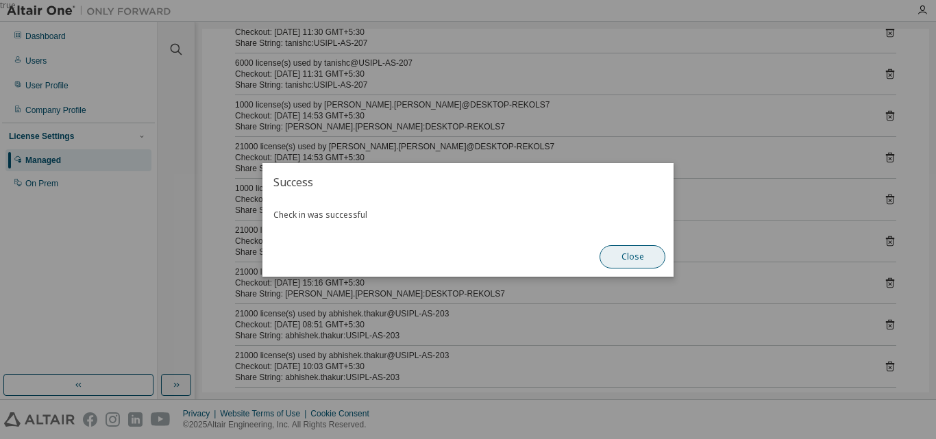
click at [618, 251] on button "Close" at bounding box center [632, 256] width 66 height 23
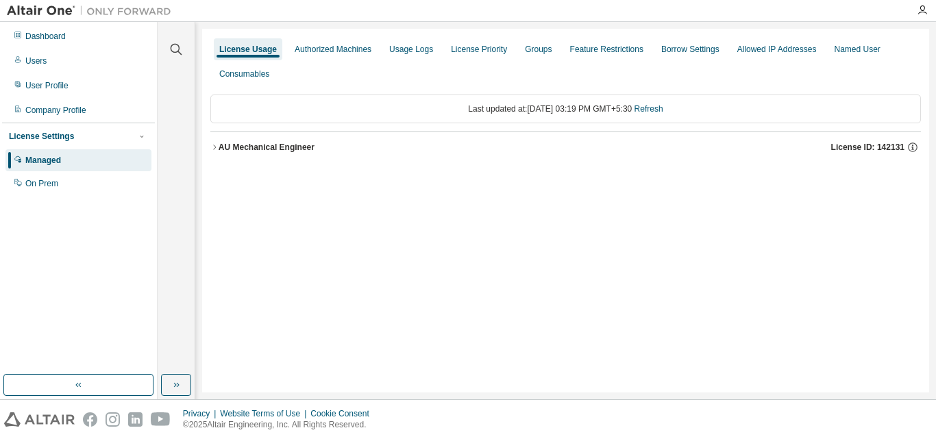
click at [278, 142] on div "AU Mechanical Engineer" at bounding box center [267, 147] width 96 height 11
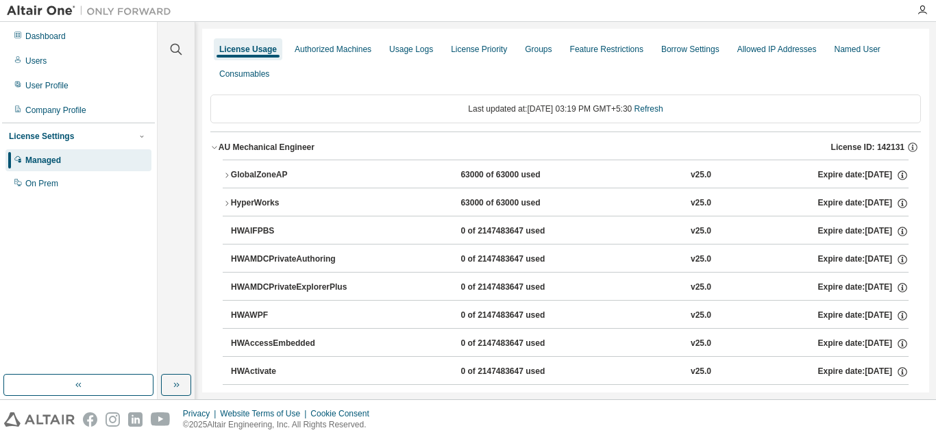
click at [486, 173] on div "63000 of 63000 used" at bounding box center [521, 175] width 123 height 12
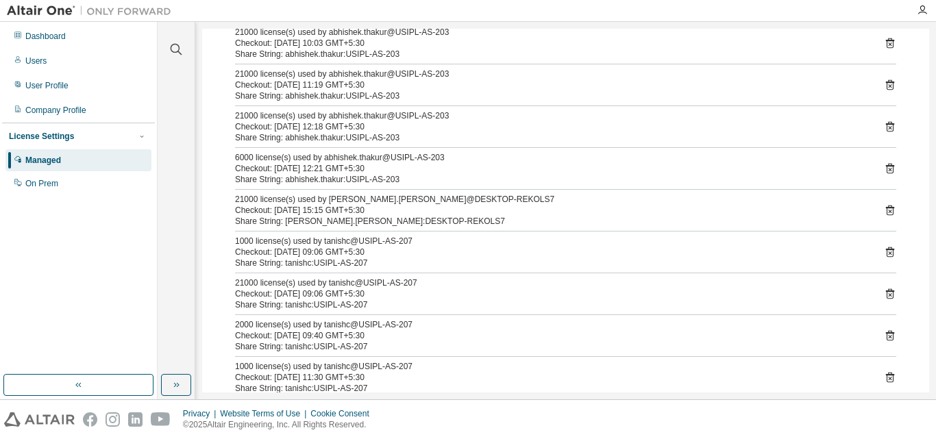
scroll to position [204, 0]
click at [884, 211] on icon at bounding box center [890, 209] width 12 height 12
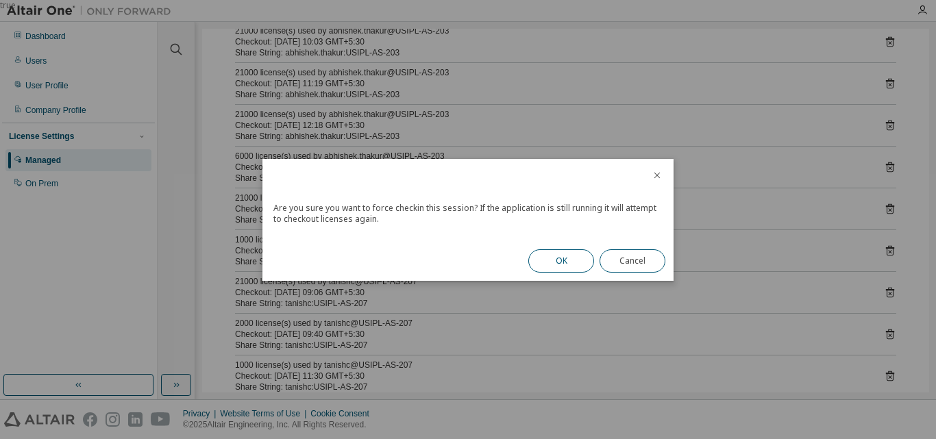
click at [570, 256] on button "OK" at bounding box center [561, 260] width 66 height 23
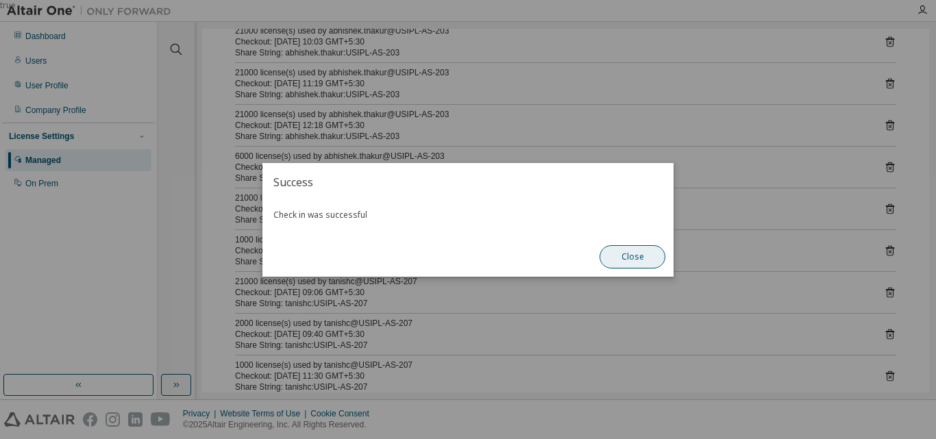
click at [643, 258] on button "Close" at bounding box center [632, 256] width 66 height 23
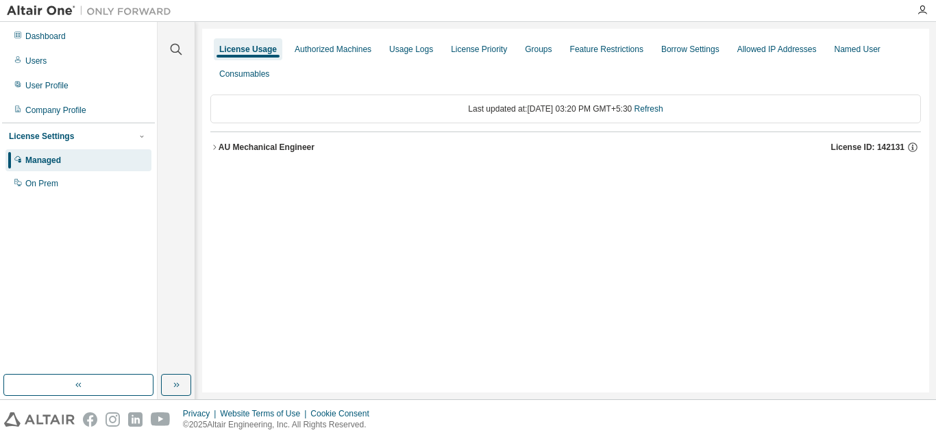
click at [277, 149] on div "AU Mechanical Engineer" at bounding box center [267, 147] width 96 height 11
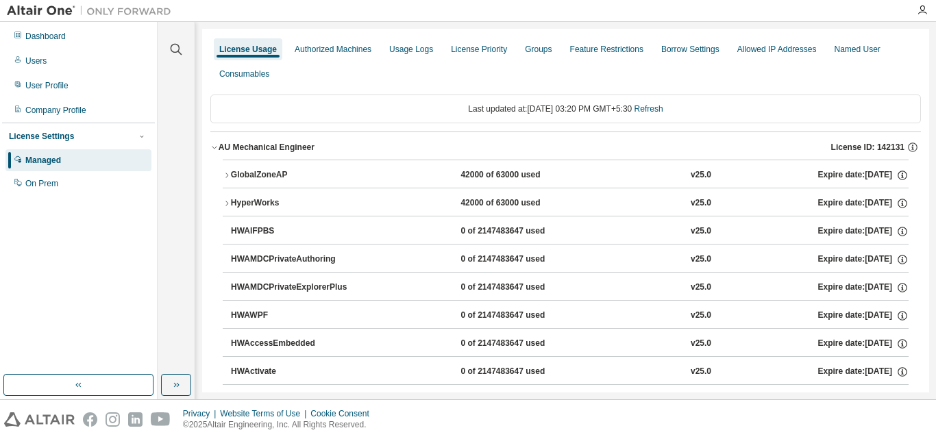
click at [265, 182] on button "GlobalZoneAP 42000 of 63000 used v25.0 Expire date: 2025-12-25" at bounding box center [566, 175] width 686 height 30
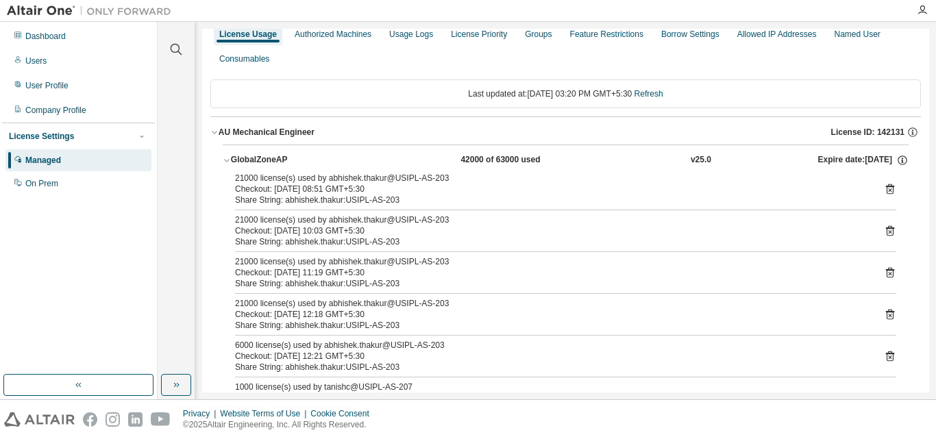
scroll to position [11, 0]
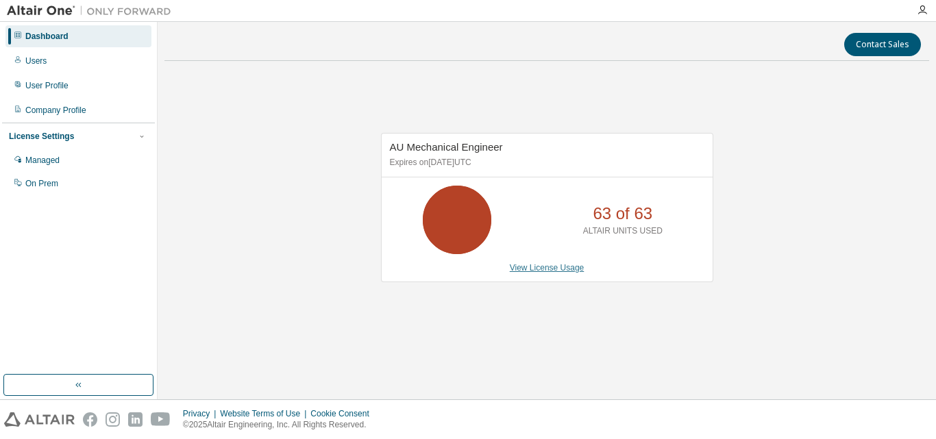
click at [547, 266] on link "View License Usage" at bounding box center [547, 268] width 75 height 10
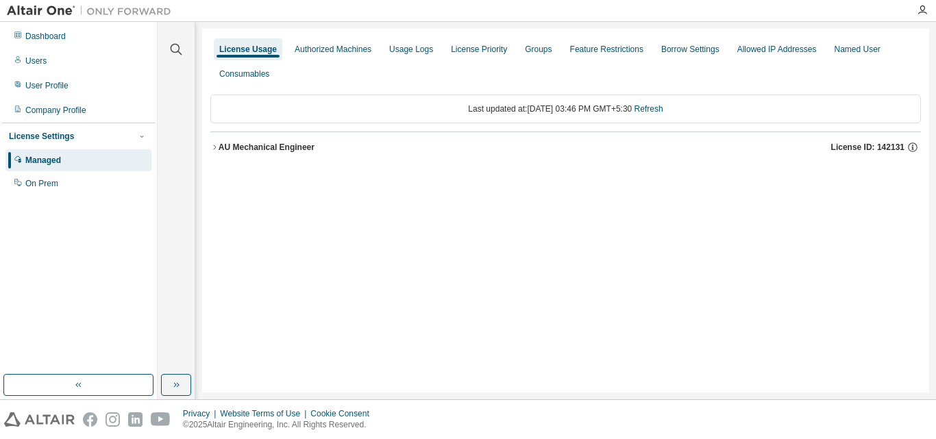
click at [257, 145] on div "AU Mechanical Engineer" at bounding box center [267, 147] width 96 height 11
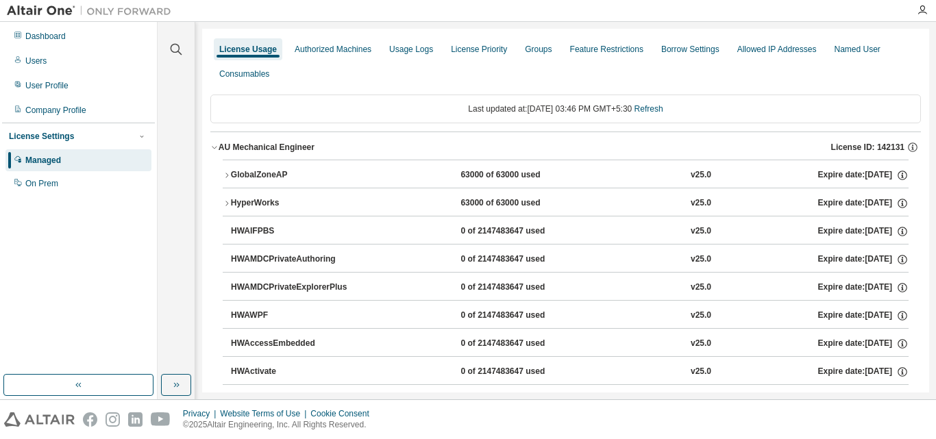
click at [393, 173] on div "GlobalZoneAP 63000 of 63000 used v25.0 Expire date: 2025-12-25" at bounding box center [570, 175] width 678 height 12
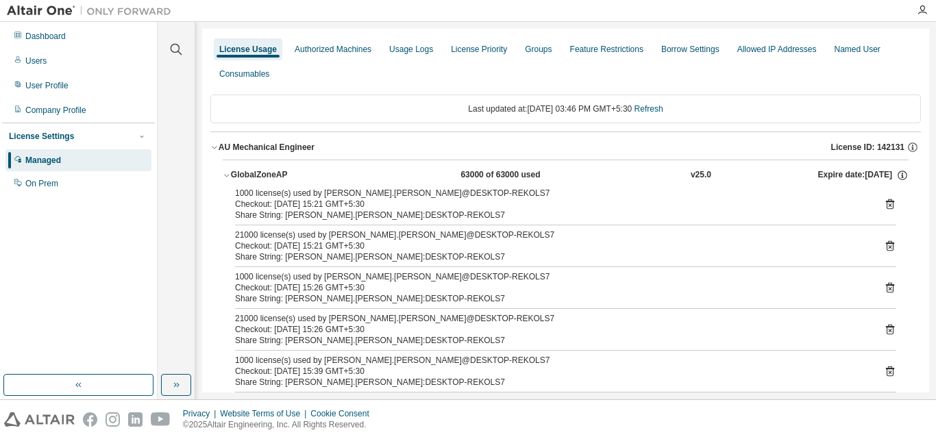
scroll to position [16, 0]
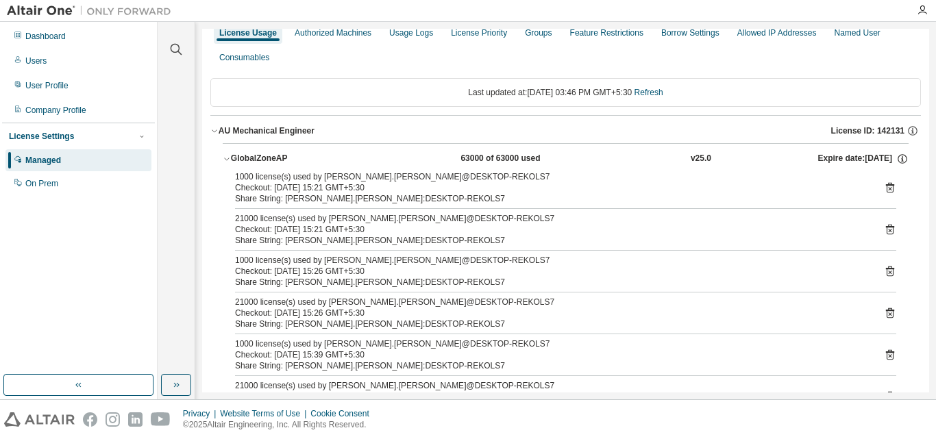
click at [886, 185] on icon at bounding box center [890, 188] width 8 height 10
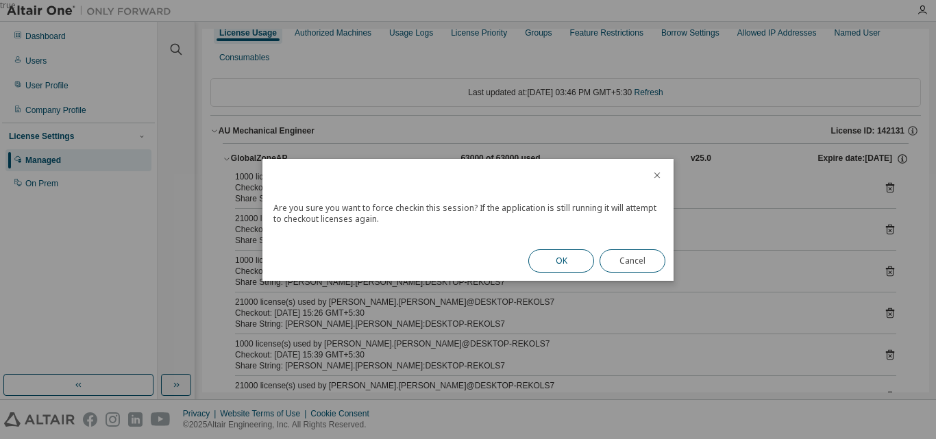
click at [572, 255] on button "OK" at bounding box center [561, 260] width 66 height 23
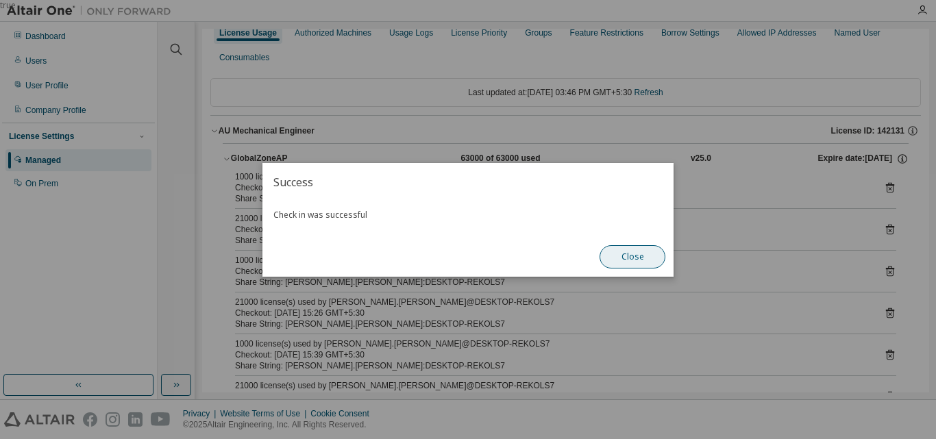
click at [644, 264] on button "Close" at bounding box center [632, 256] width 66 height 23
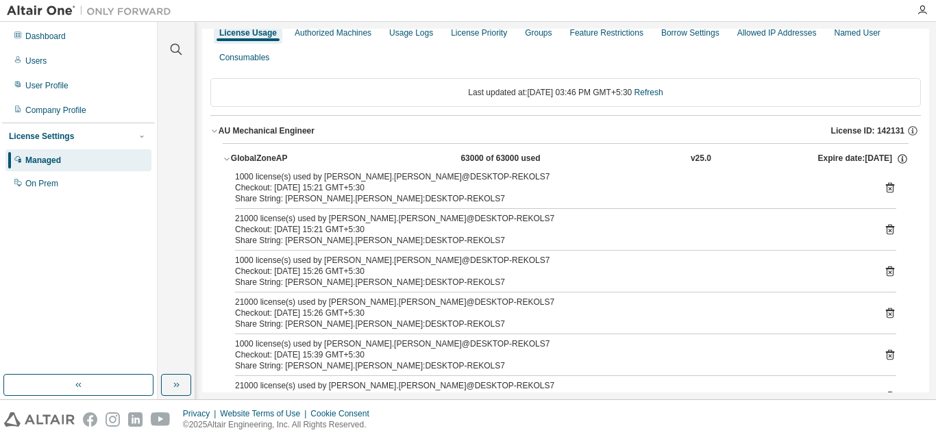
click at [888, 230] on icon at bounding box center [890, 229] width 12 height 12
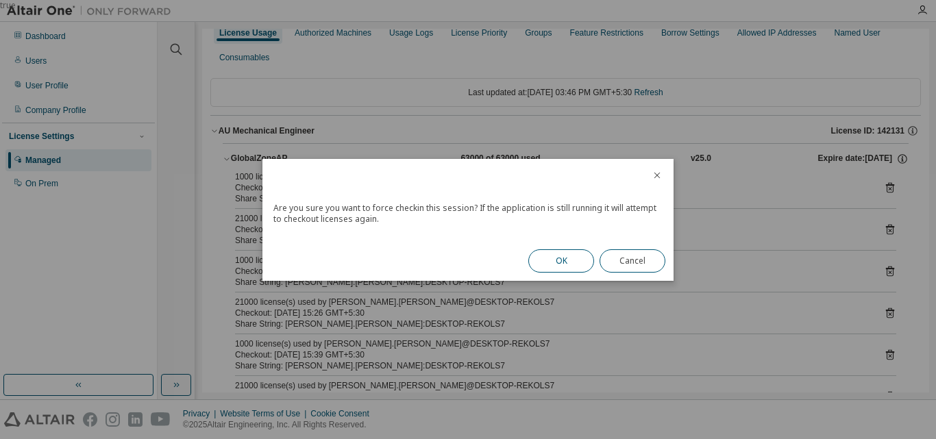
click at [549, 258] on button "OK" at bounding box center [561, 260] width 66 height 23
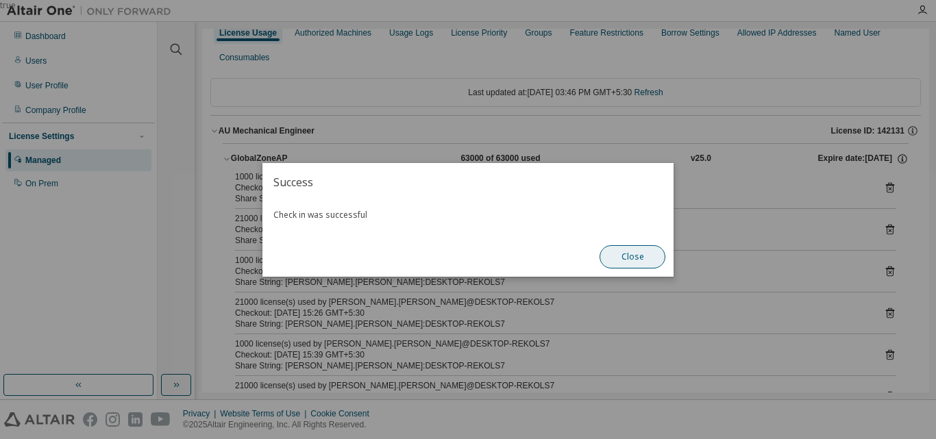
click at [629, 254] on button "Close" at bounding box center [632, 256] width 66 height 23
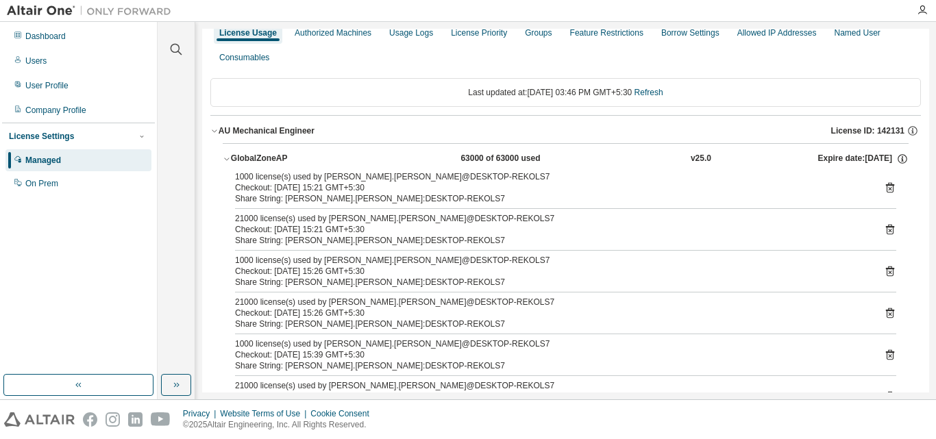
click at [886, 269] on icon at bounding box center [890, 272] width 8 height 10
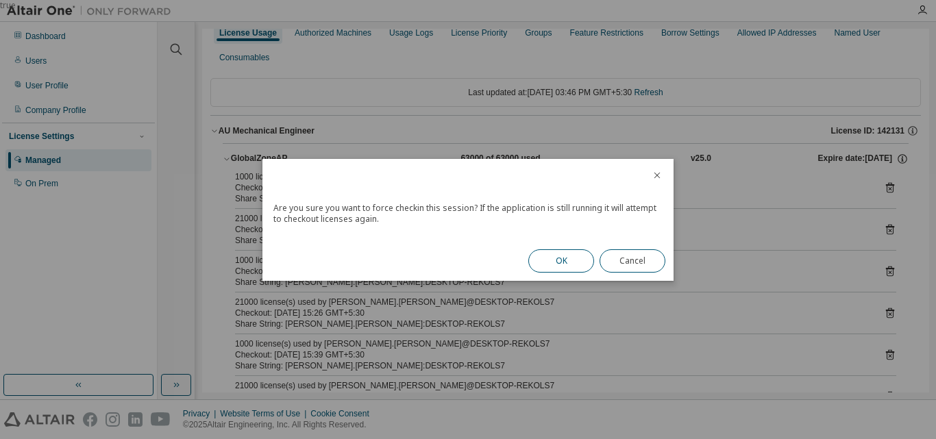
click at [579, 264] on button "OK" at bounding box center [561, 260] width 66 height 23
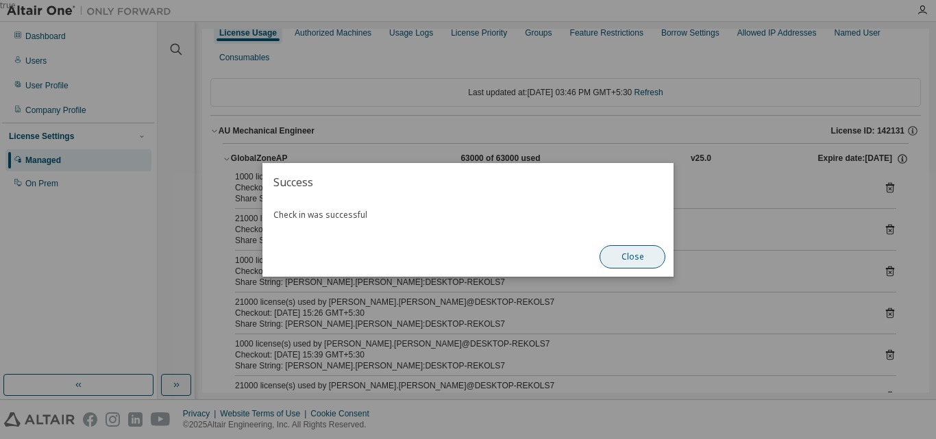
click at [633, 258] on button "Close" at bounding box center [632, 256] width 66 height 23
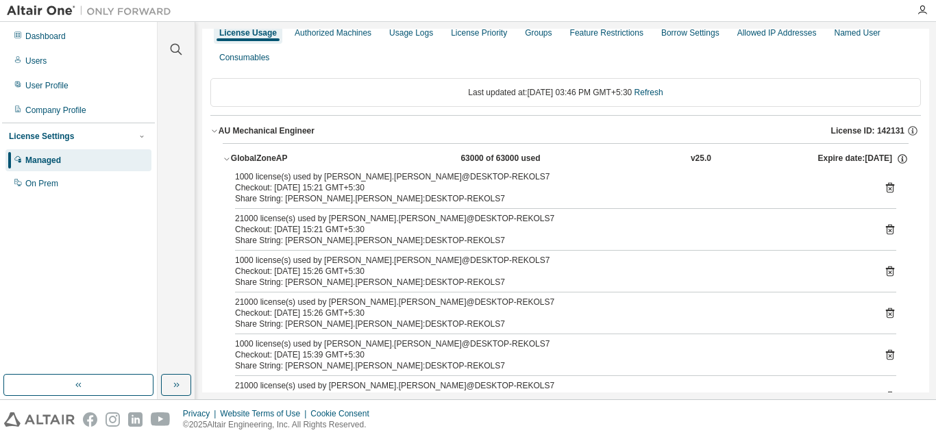
click at [884, 313] on icon at bounding box center [890, 313] width 12 height 12
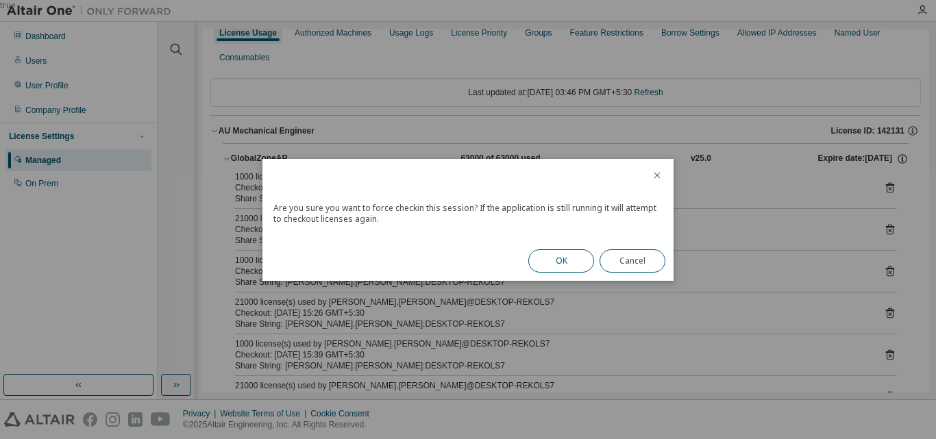
click at [546, 257] on button "OK" at bounding box center [561, 260] width 66 height 23
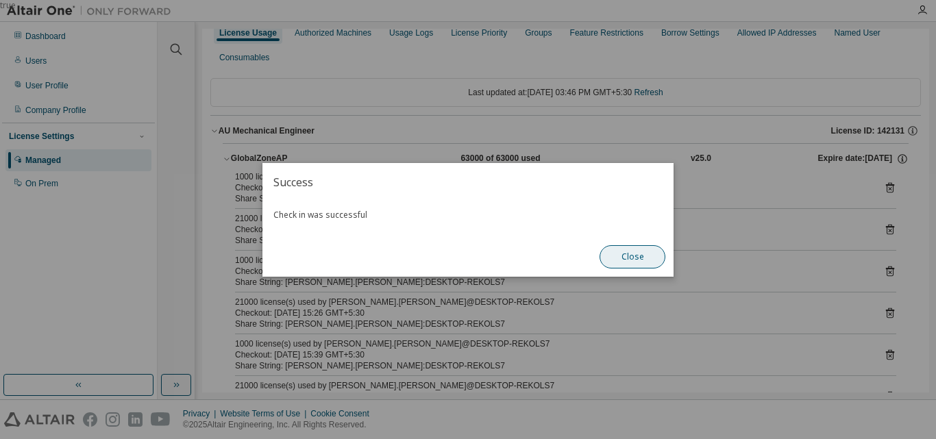
click at [647, 253] on button "Close" at bounding box center [632, 256] width 66 height 23
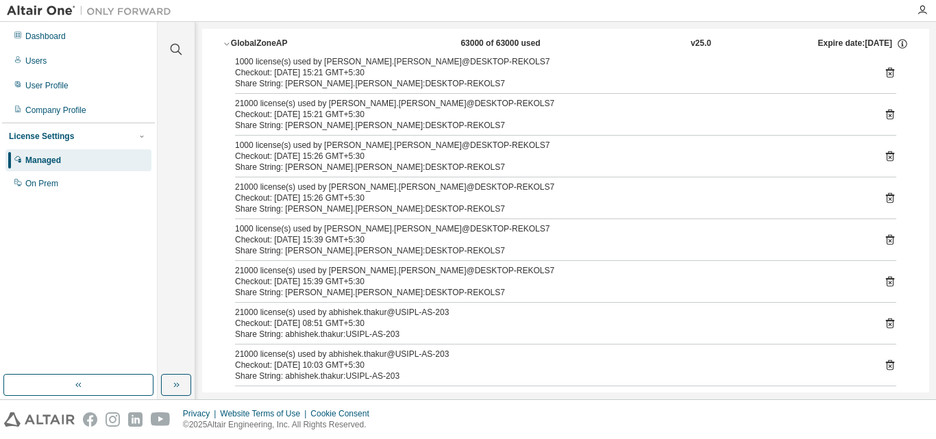
scroll to position [132, 0]
click at [884, 284] on icon at bounding box center [890, 281] width 12 height 12
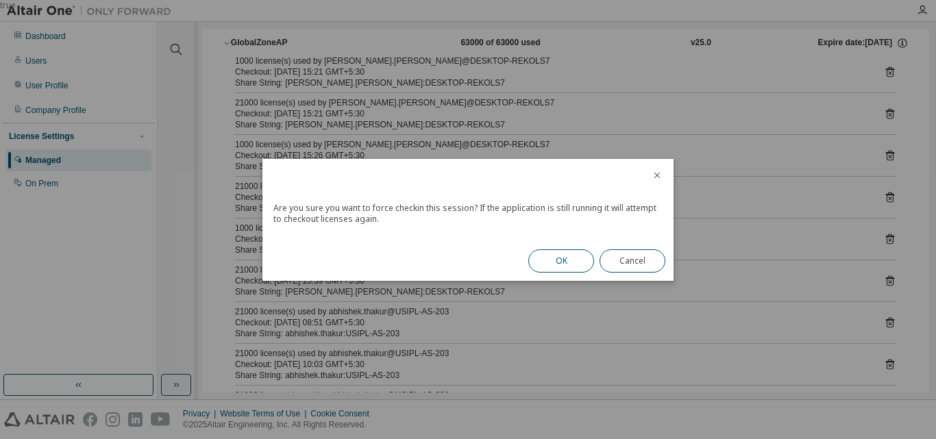
click at [549, 267] on button "OK" at bounding box center [561, 260] width 66 height 23
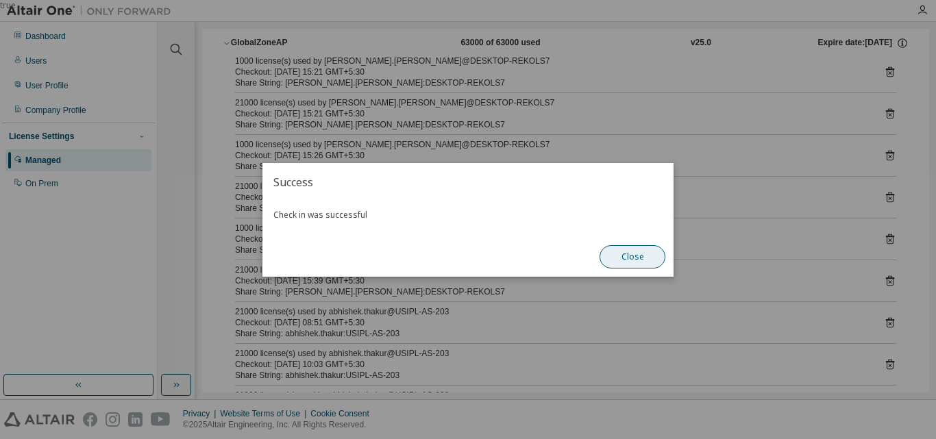
click at [636, 258] on button "Close" at bounding box center [632, 256] width 66 height 23
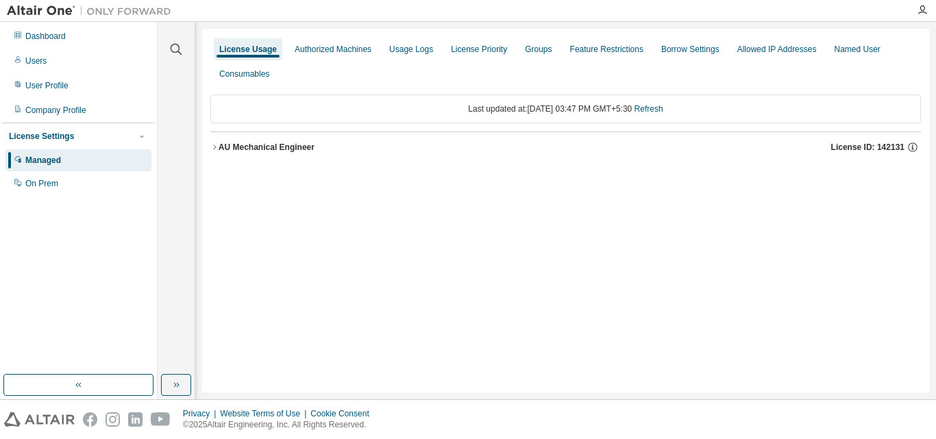
click at [284, 151] on div "AU Mechanical Engineer" at bounding box center [267, 147] width 96 height 11
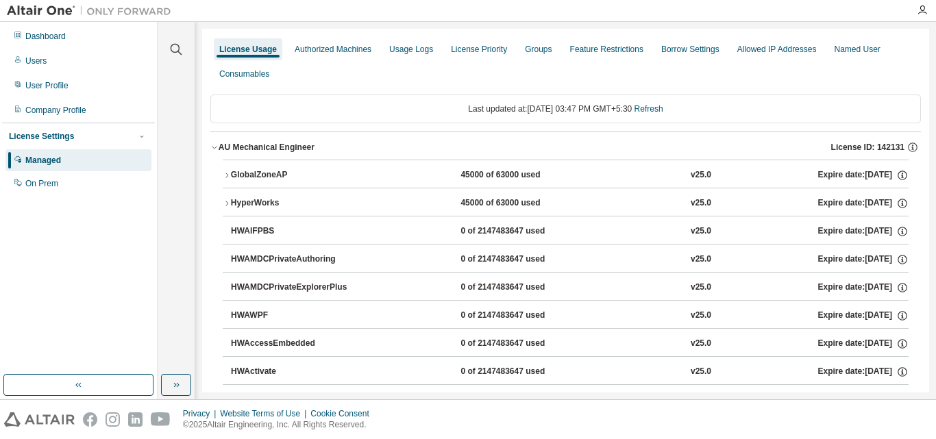
click at [280, 177] on div "GlobalZoneAP" at bounding box center [292, 175] width 123 height 12
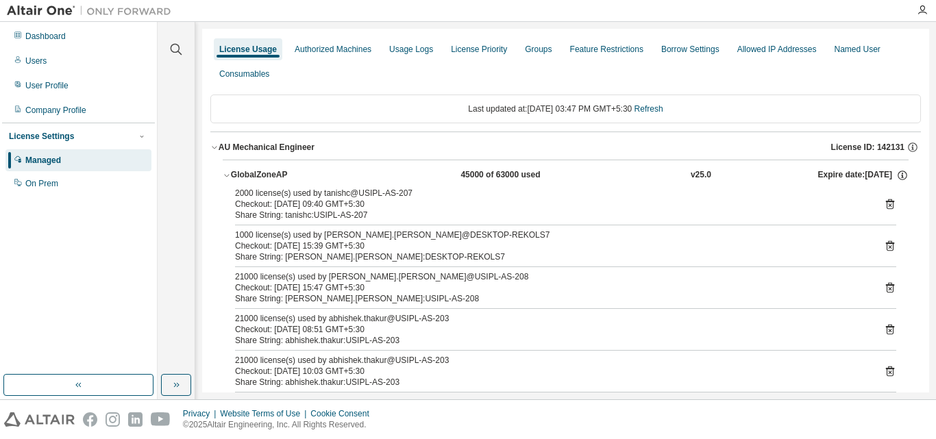
click at [887, 244] on icon at bounding box center [890, 246] width 8 height 10
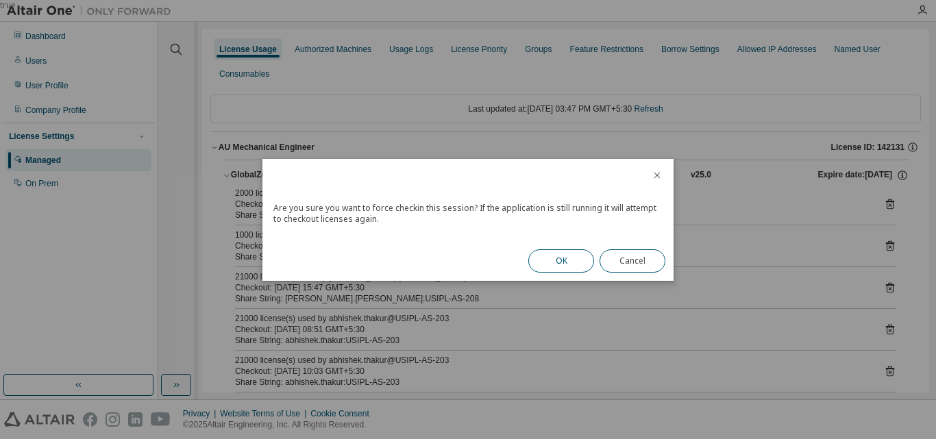
click at [570, 264] on button "OK" at bounding box center [561, 260] width 66 height 23
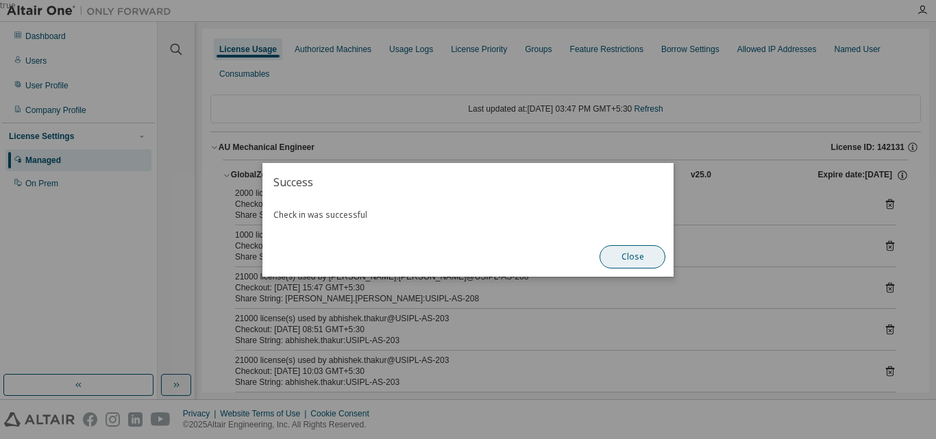
click at [639, 260] on button "Close" at bounding box center [632, 256] width 66 height 23
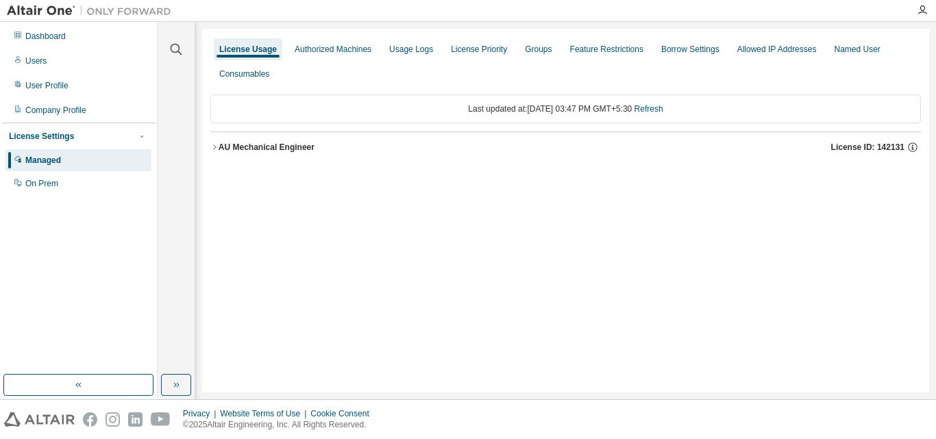
click at [286, 143] on div "AU Mechanical Engineer" at bounding box center [267, 147] width 96 height 11
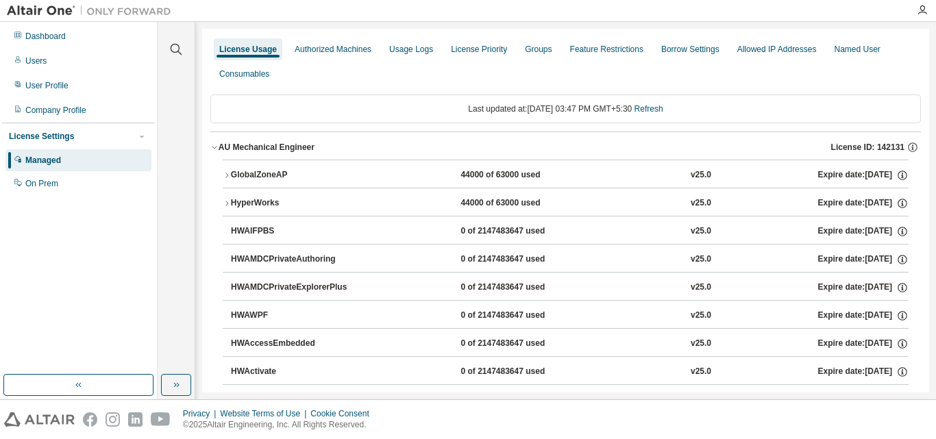
click at [254, 175] on div "GlobalZoneAP" at bounding box center [292, 175] width 123 height 12
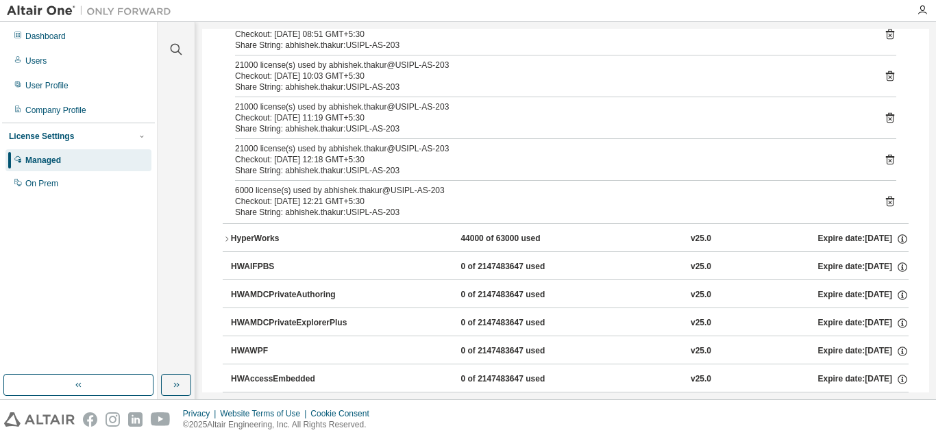
scroll to position [254, 0]
click at [327, 233] on div "HyperWorks" at bounding box center [292, 238] width 123 height 12
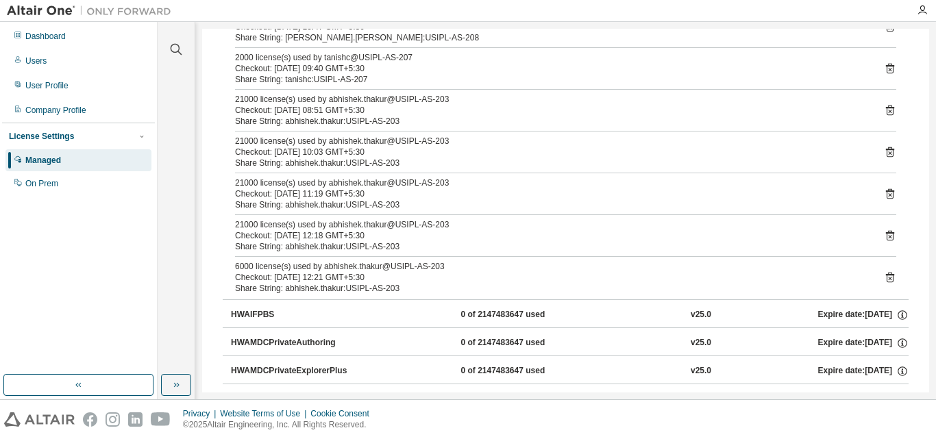
scroll to position [495, 0]
click at [275, 314] on div "HWAIFPBS" at bounding box center [292, 314] width 123 height 12
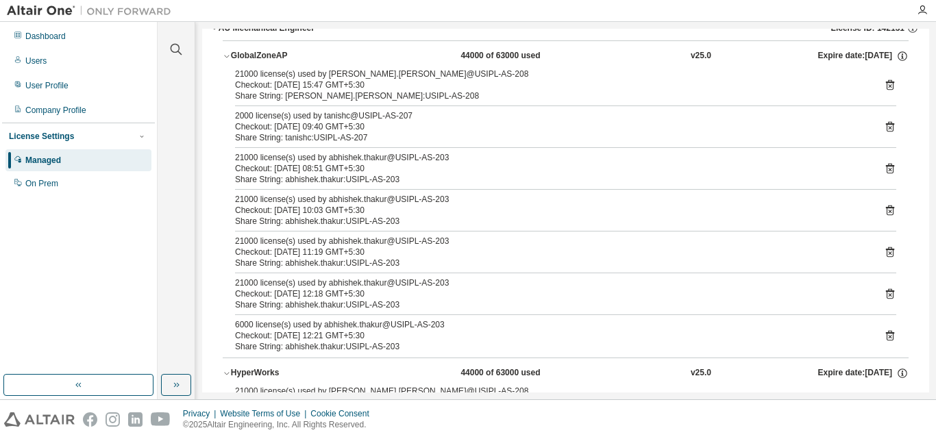
scroll to position [119, 0]
